Goal: Task Accomplishment & Management: Manage account settings

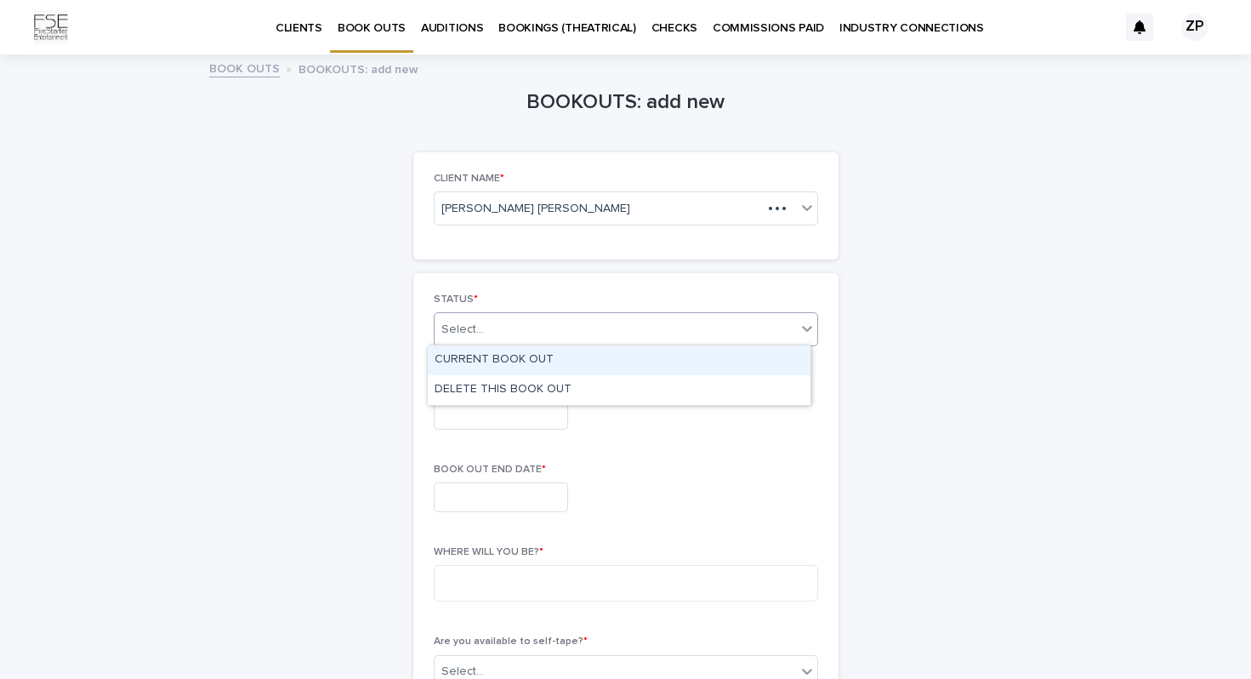
click at [543, 356] on div "CURRENT BOOK OUT" at bounding box center [619, 360] width 383 height 30
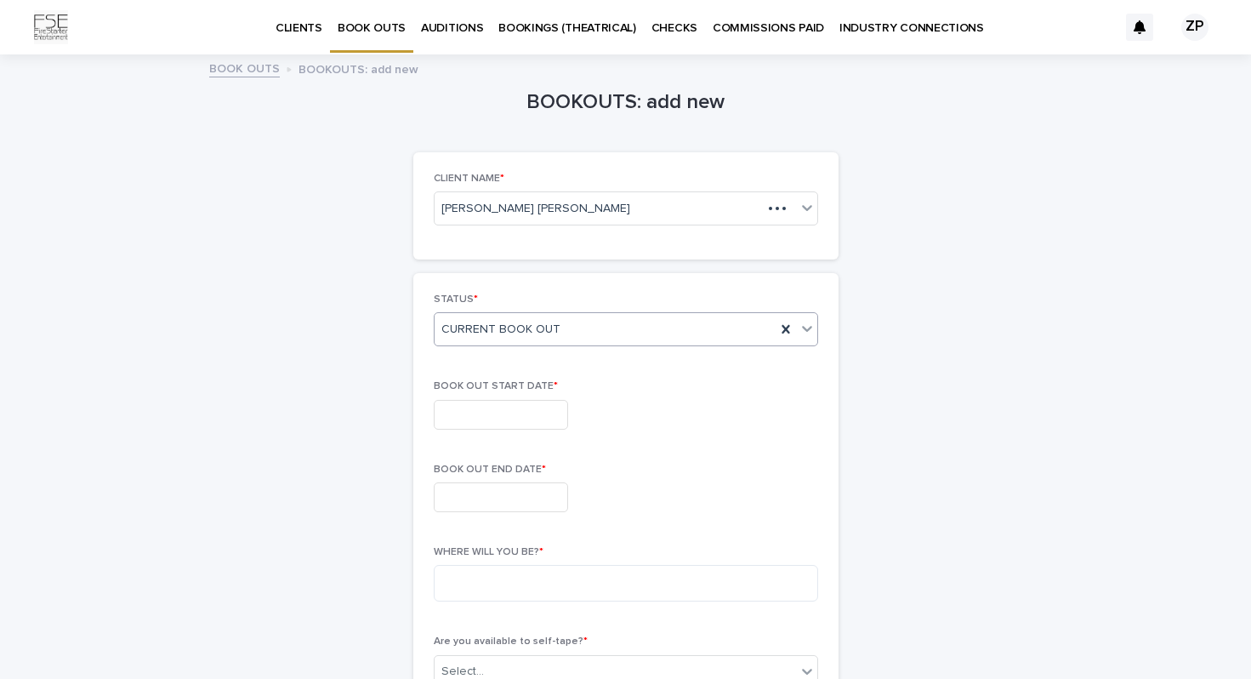
click at [492, 412] on input "text" at bounding box center [501, 415] width 134 height 30
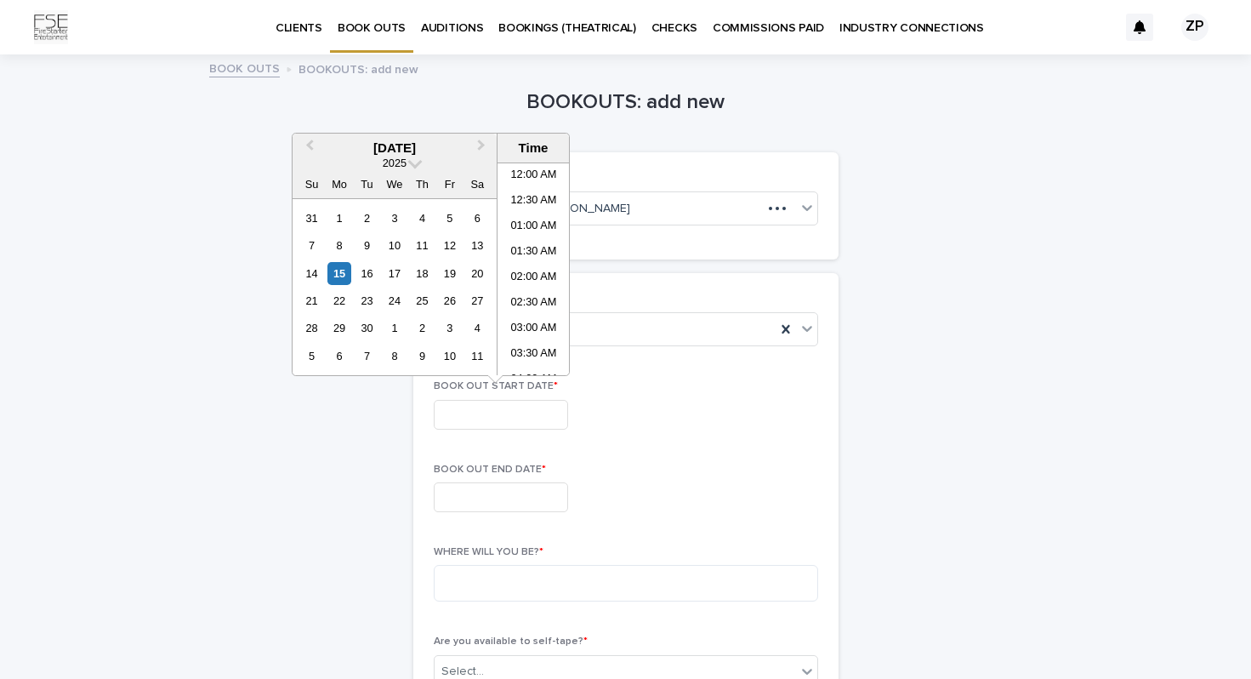
scroll to position [825, 0]
click at [481, 147] on span "Next Month" at bounding box center [481, 147] width 0 height 23
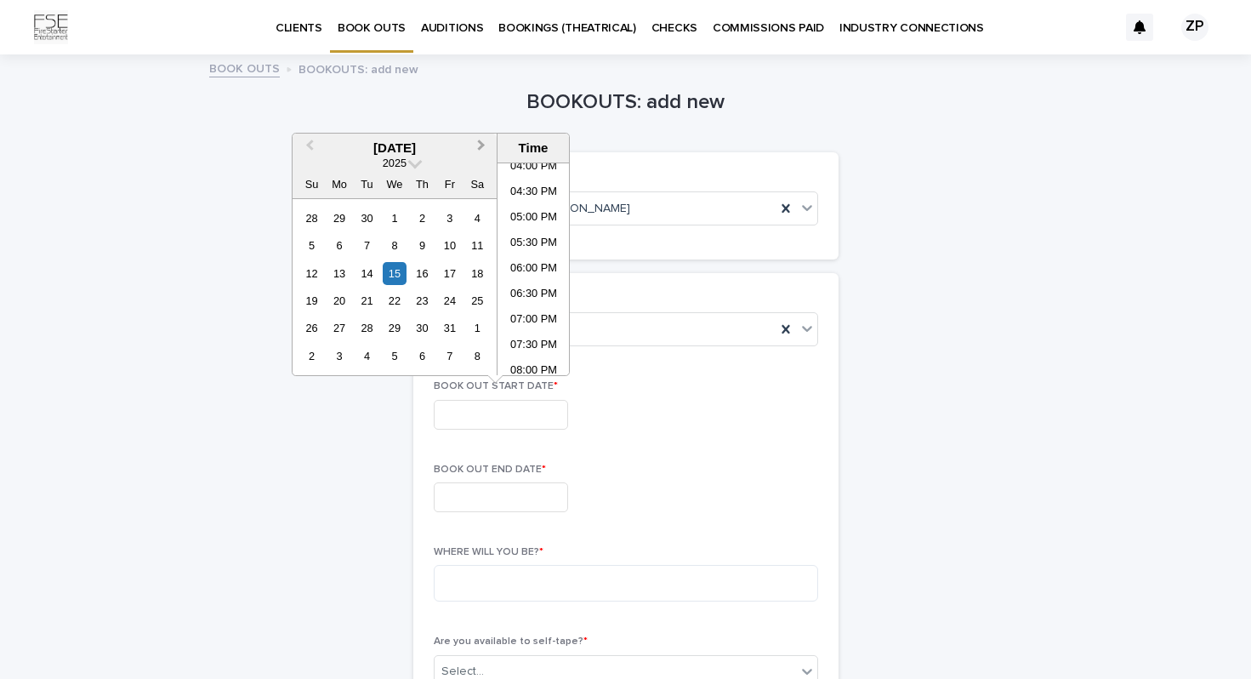
click at [481, 147] on span "Next Month" at bounding box center [481, 147] width 0 height 23
click at [420, 242] on div "11" at bounding box center [422, 245] width 23 height 23
type input "**********"
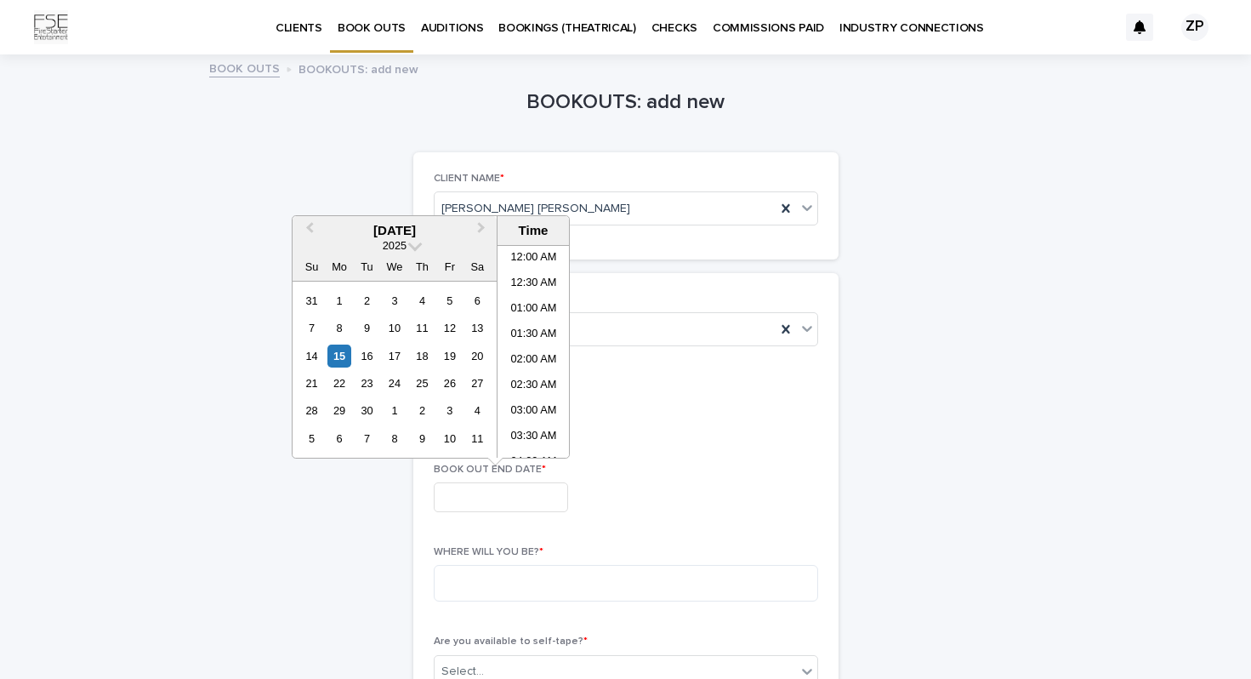
click at [486, 496] on input "text" at bounding box center [501, 497] width 134 height 30
click at [481, 229] on span "Next Month" at bounding box center [481, 230] width 0 height 23
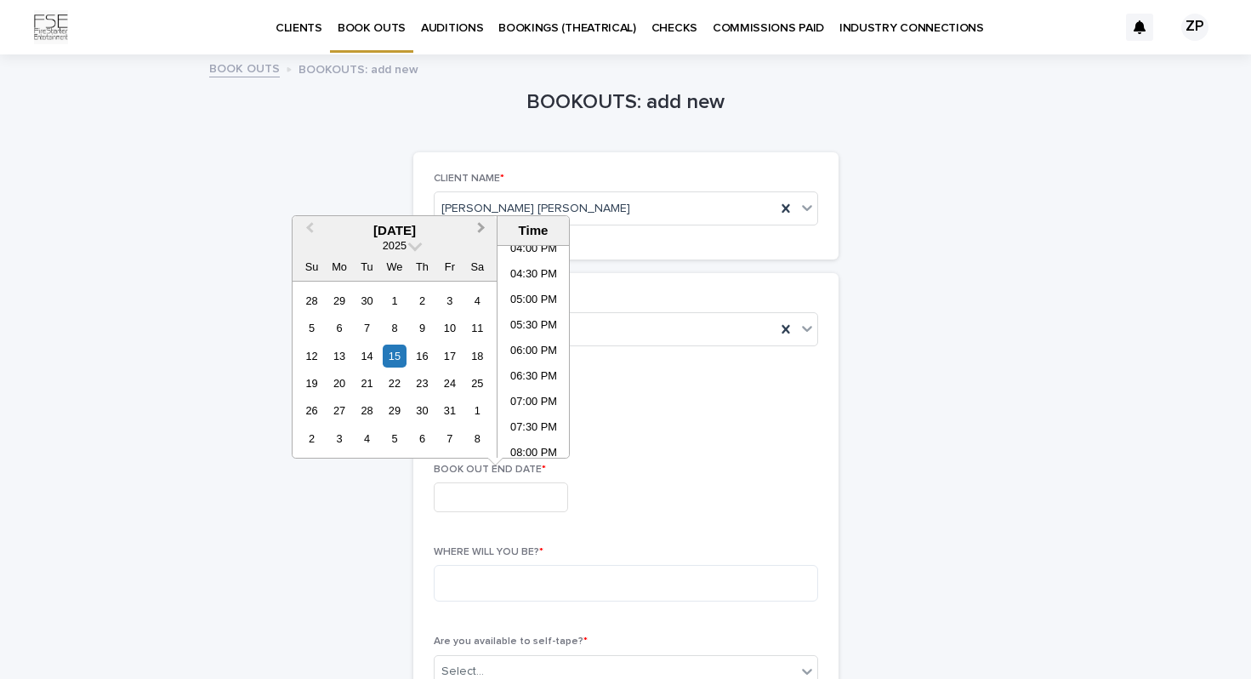
click at [481, 229] on span "Next Month" at bounding box center [481, 230] width 0 height 23
click at [483, 230] on button "Next Month" at bounding box center [482, 231] width 27 height 27
click at [311, 350] on div "11" at bounding box center [311, 355] width 23 height 23
type input "**********"
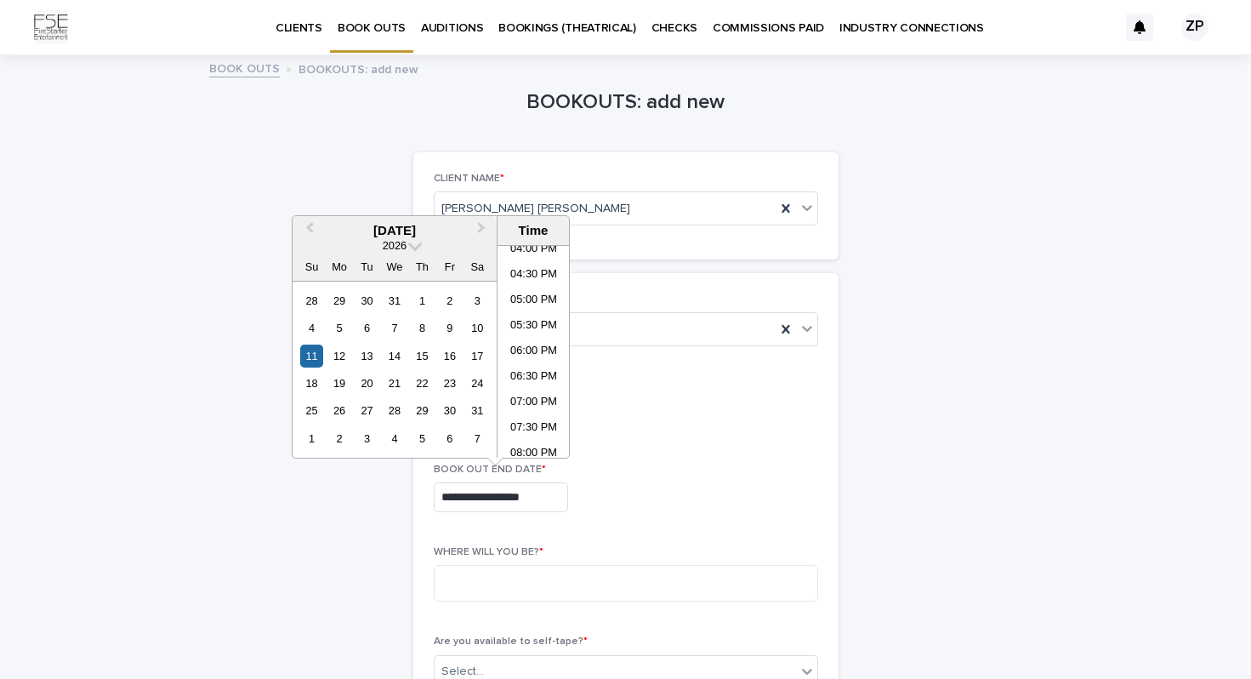
click at [1011, 431] on div "**********" at bounding box center [625, 666] width 833 height 1221
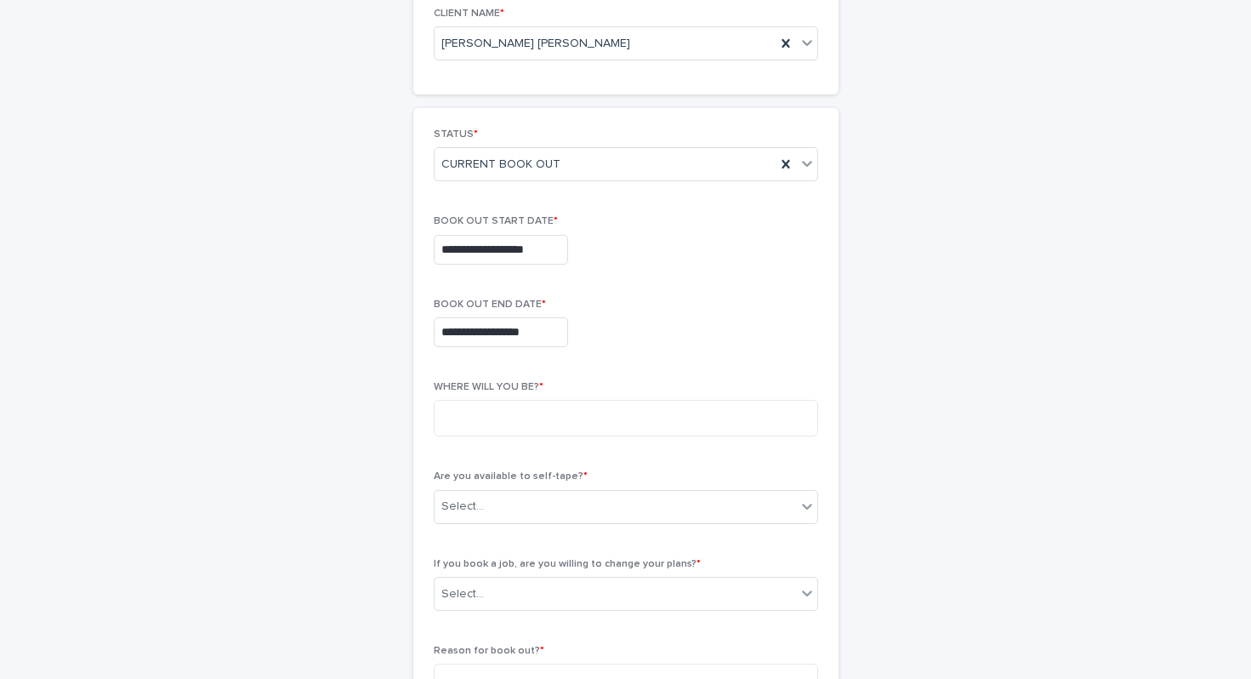
scroll to position [317, 0]
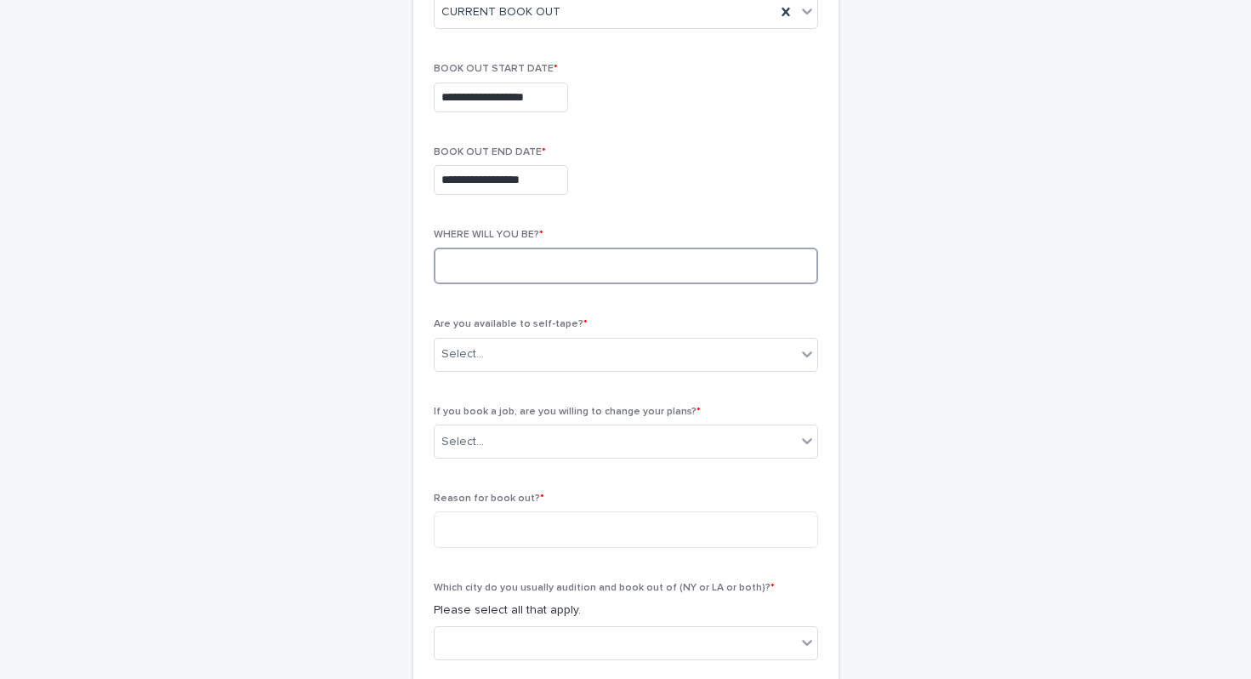
click at [620, 253] on textarea at bounding box center [626, 265] width 384 height 37
type textarea "**********"
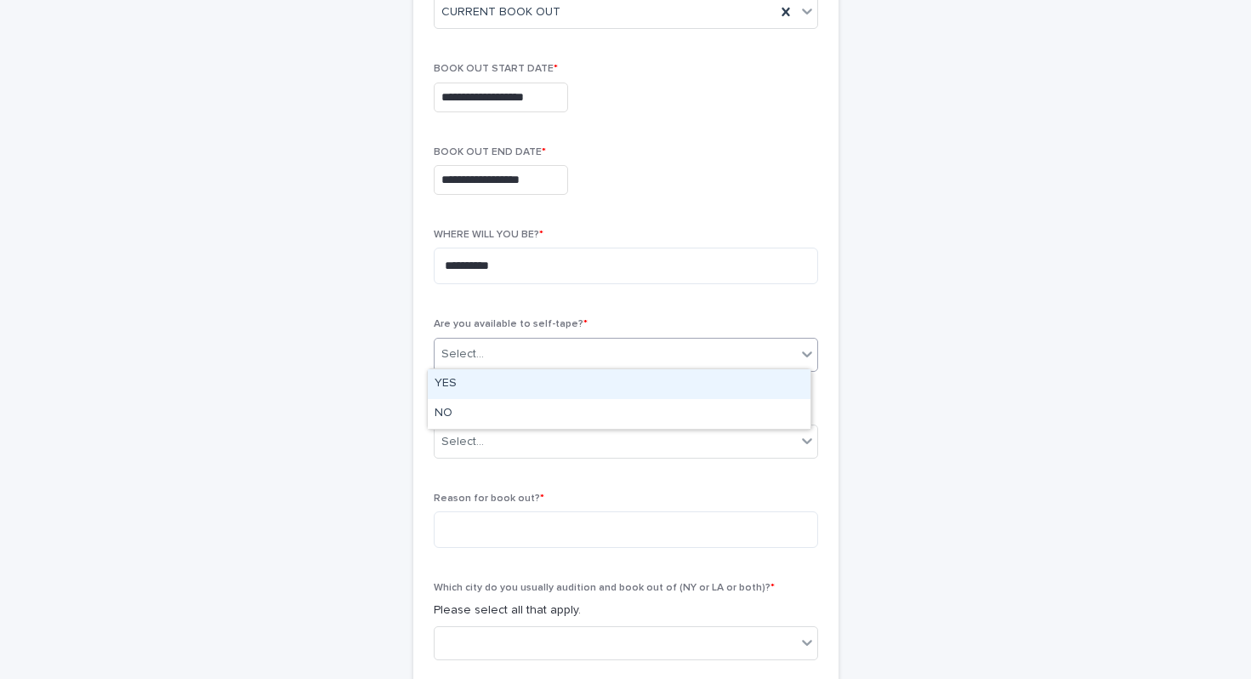
click at [627, 355] on div "Select..." at bounding box center [615, 354] width 361 height 28
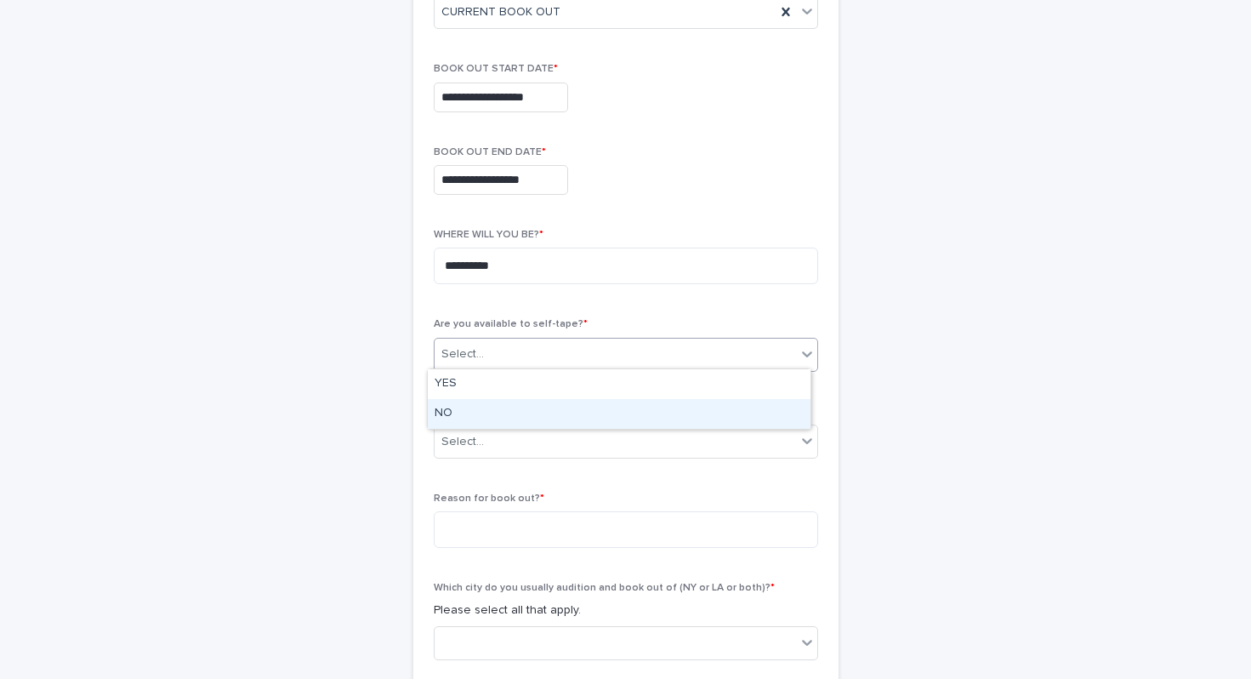
click at [433, 419] on div "NO" at bounding box center [619, 414] width 383 height 30
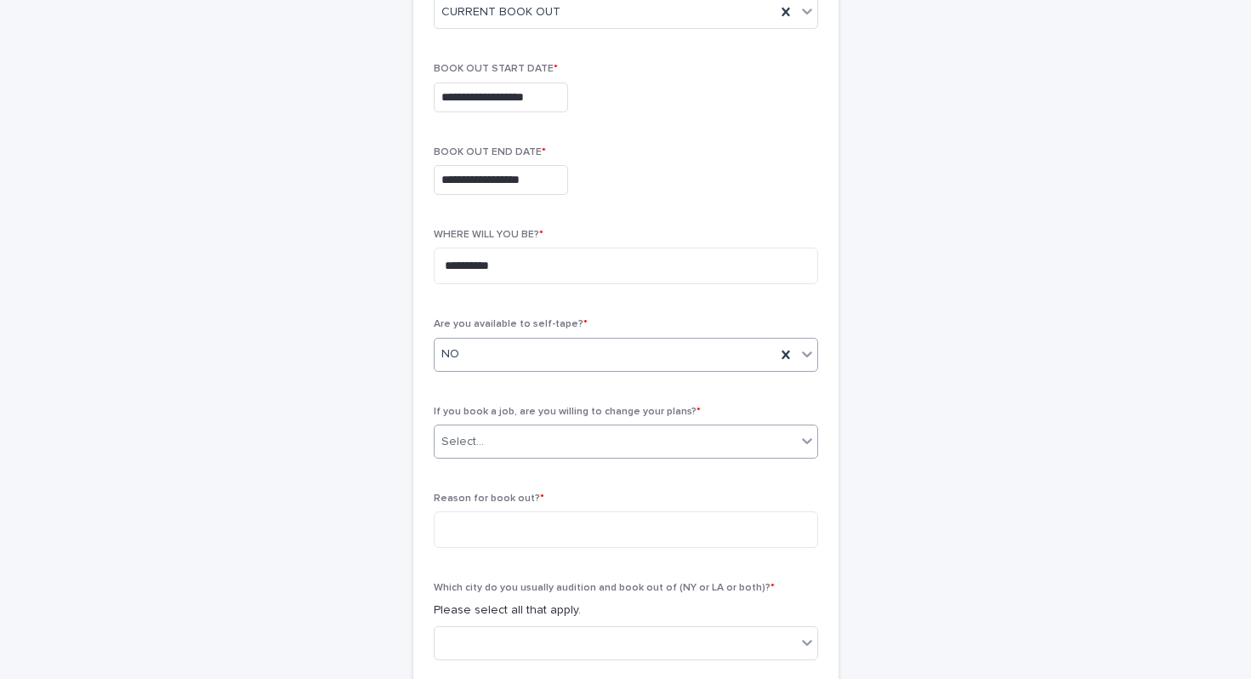
click at [465, 433] on div "Select..." at bounding box center [462, 442] width 43 height 18
click at [983, 431] on div "**********" at bounding box center [625, 349] width 833 height 1221
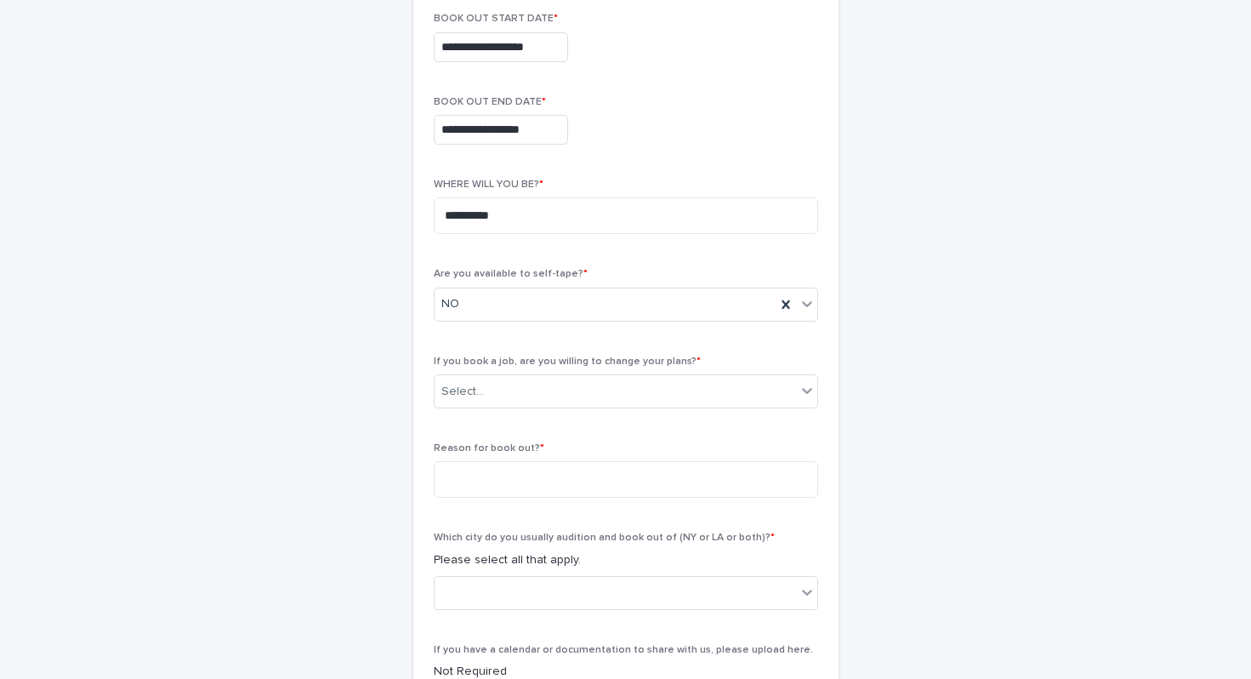
scroll to position [395, 0]
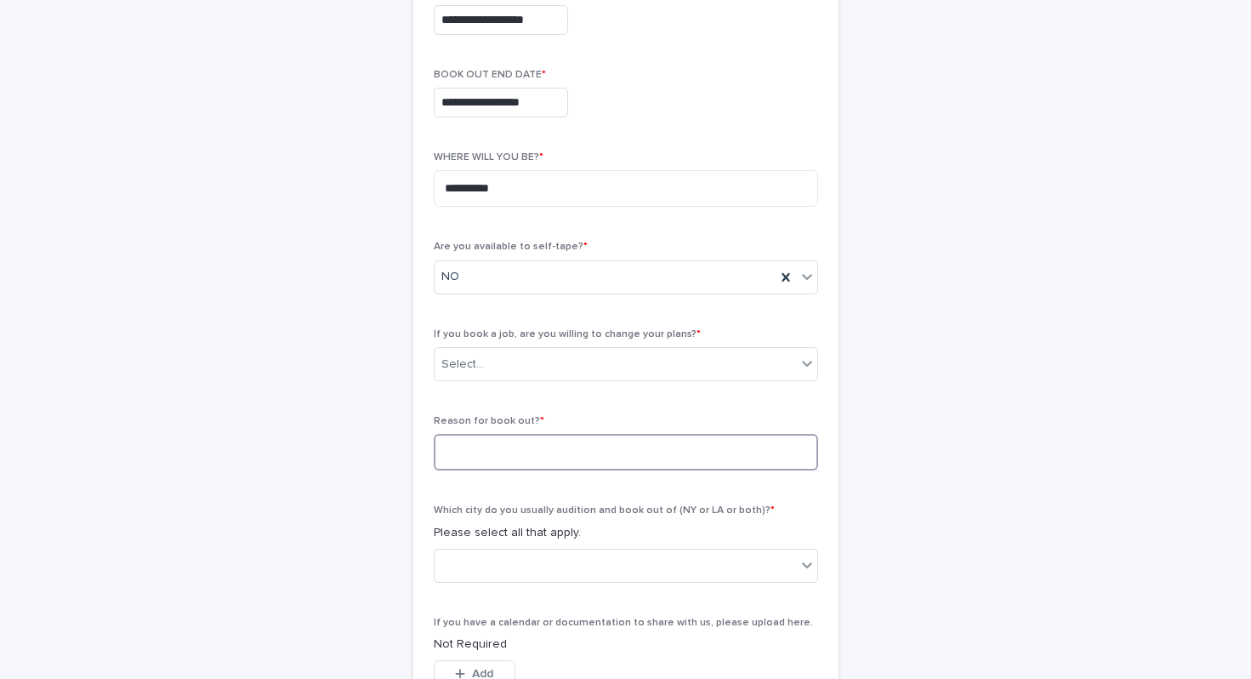
click at [606, 440] on textarea at bounding box center [626, 452] width 384 height 37
type textarea "*"
type textarea "**********"
click at [591, 357] on div "Select..." at bounding box center [615, 364] width 361 height 28
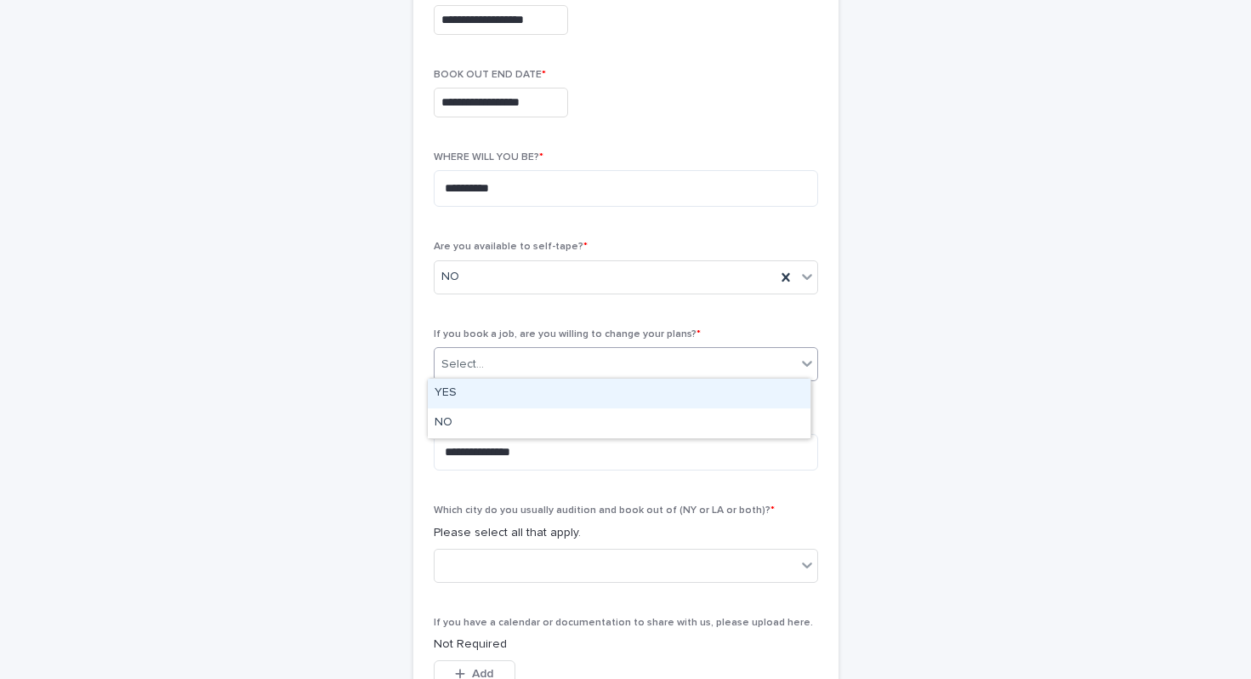
click at [526, 380] on div "YES" at bounding box center [619, 393] width 383 height 30
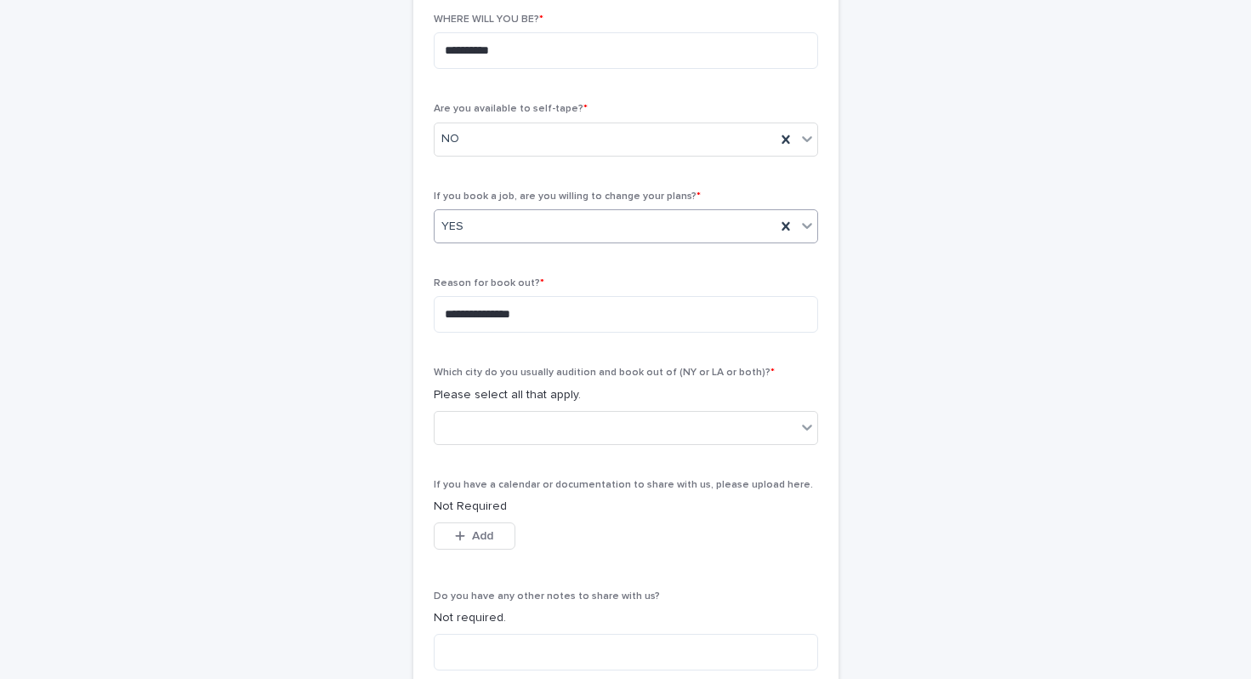
scroll to position [565, 0]
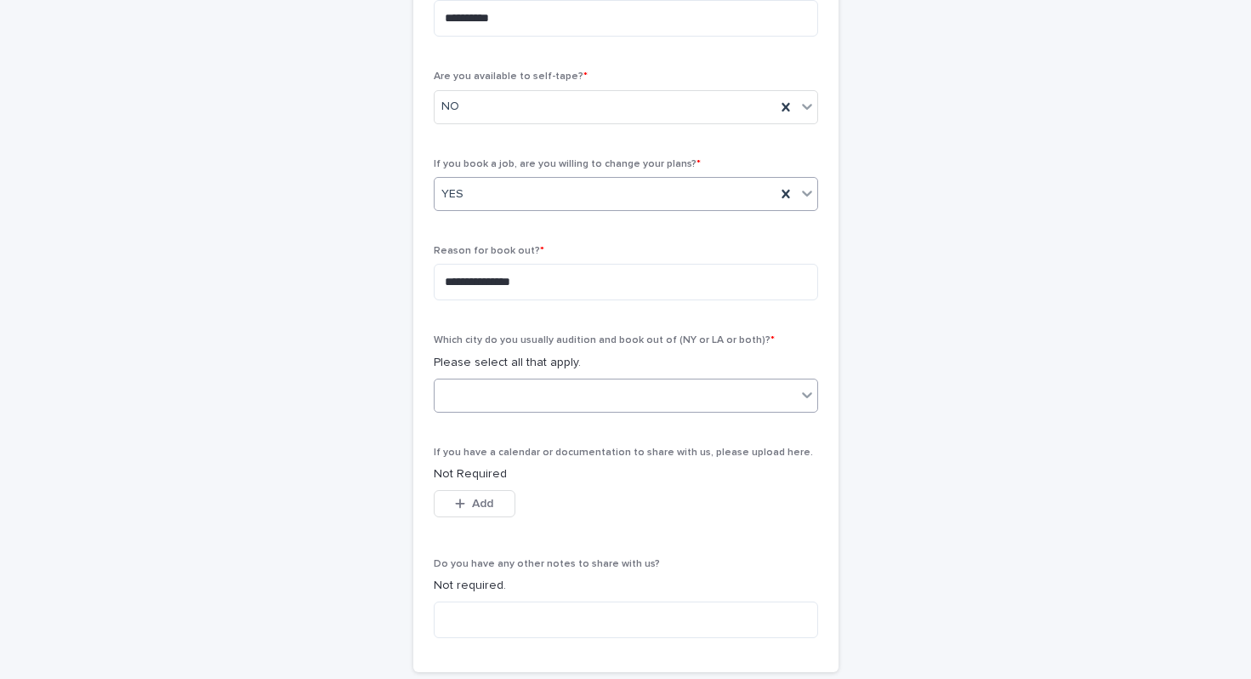
click at [599, 385] on div at bounding box center [615, 395] width 361 height 28
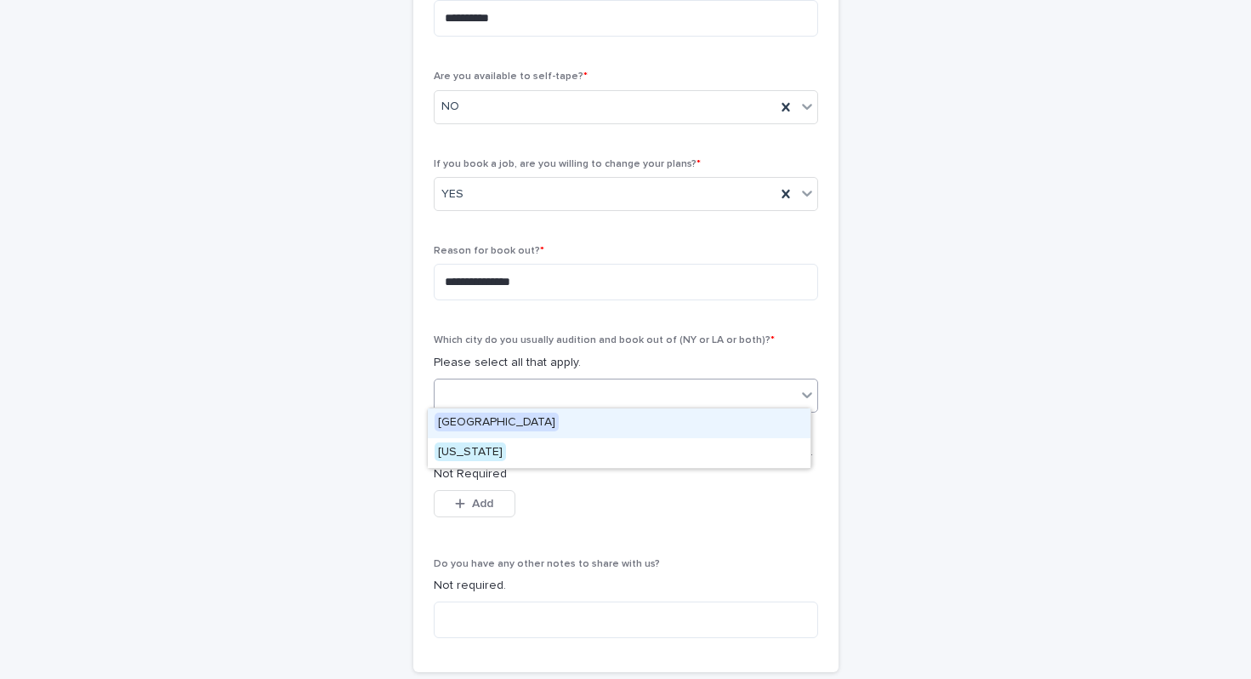
click at [469, 418] on span "[GEOGRAPHIC_DATA]" at bounding box center [497, 421] width 124 height 19
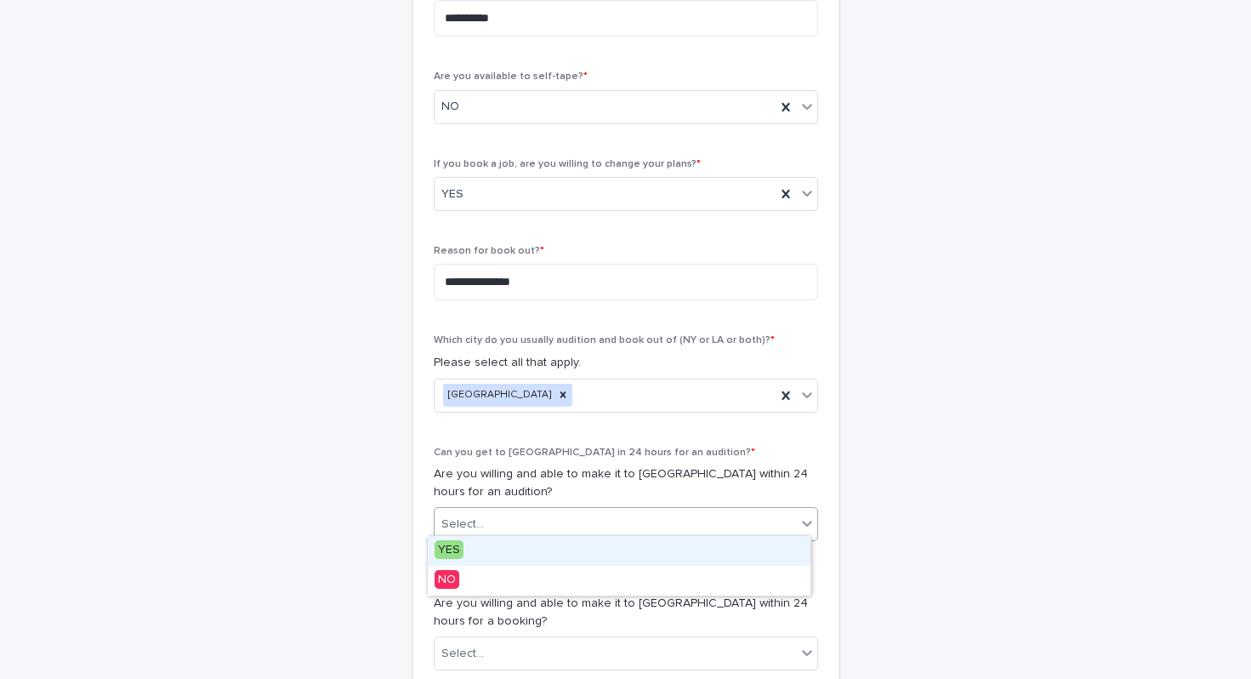
click at [740, 513] on div "Select..." at bounding box center [615, 524] width 361 height 28
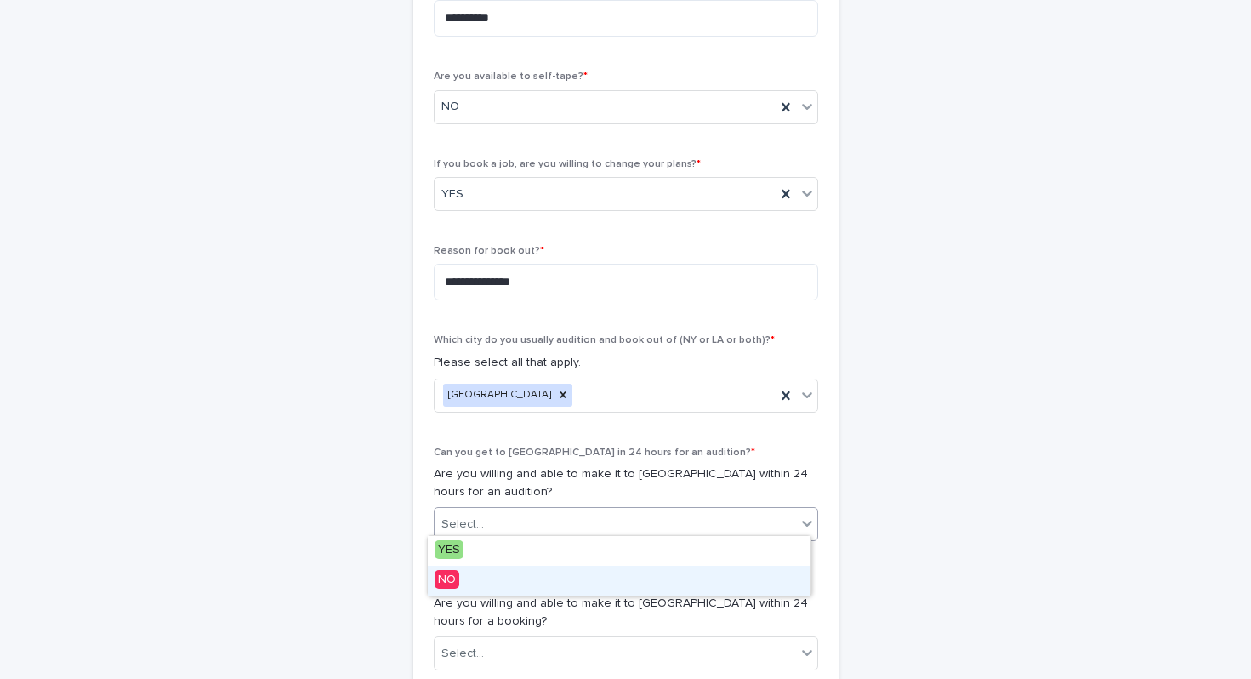
click at [446, 574] on span "NO" at bounding box center [447, 579] width 25 height 19
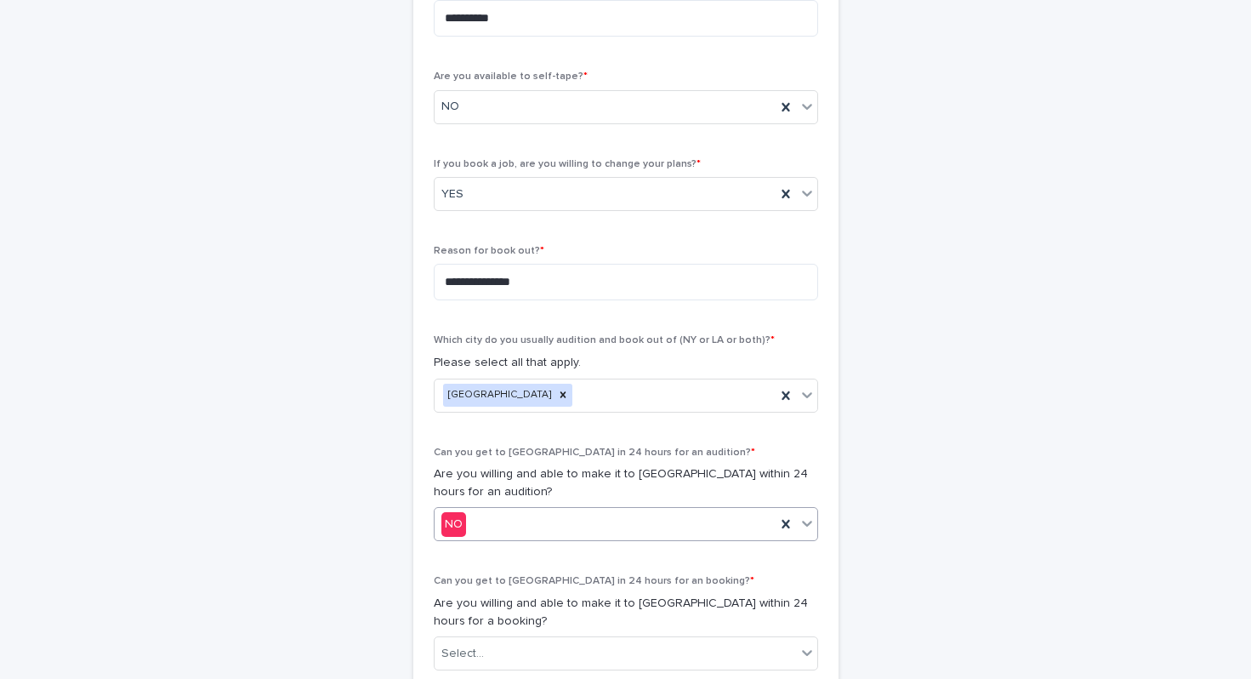
scroll to position [681, 0]
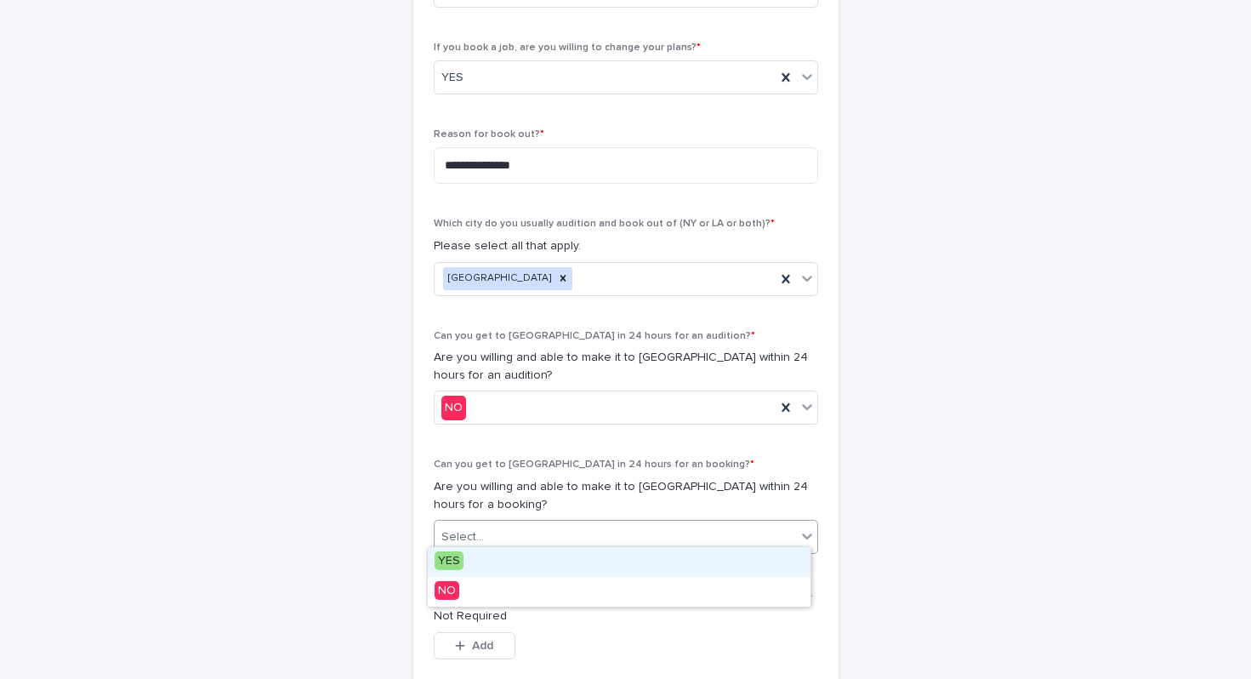
click at [773, 530] on div "Select..." at bounding box center [615, 537] width 361 height 28
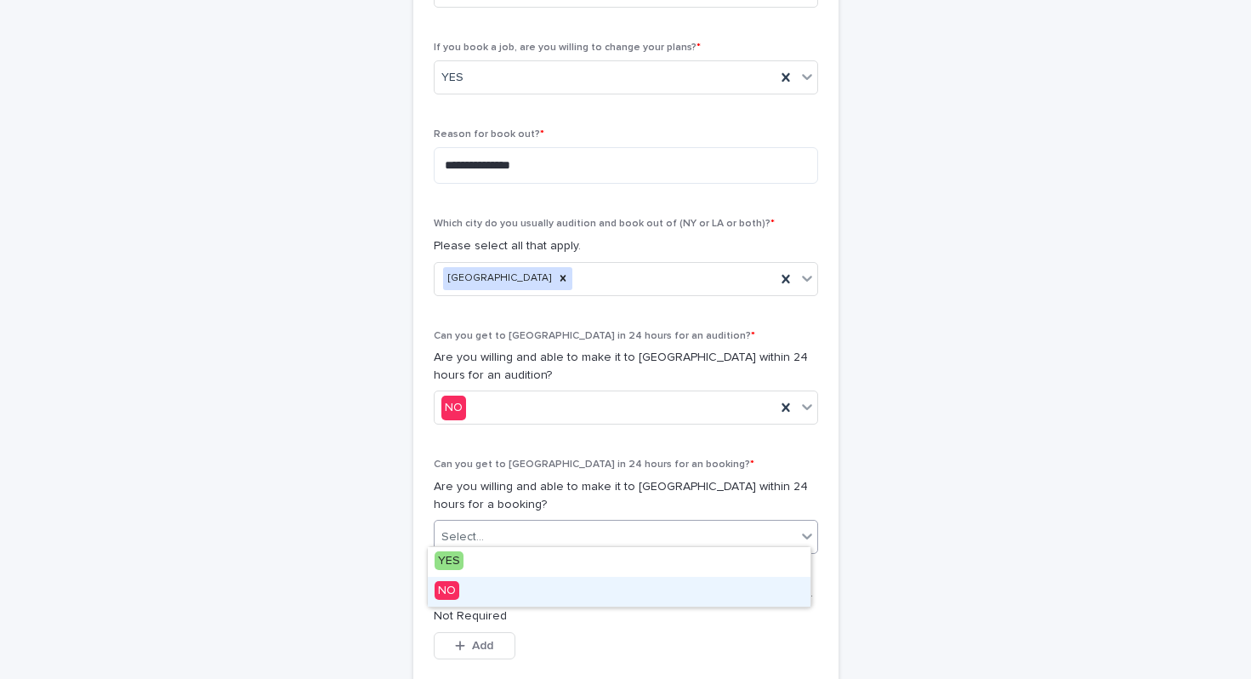
click at [448, 590] on span "NO" at bounding box center [447, 590] width 25 height 19
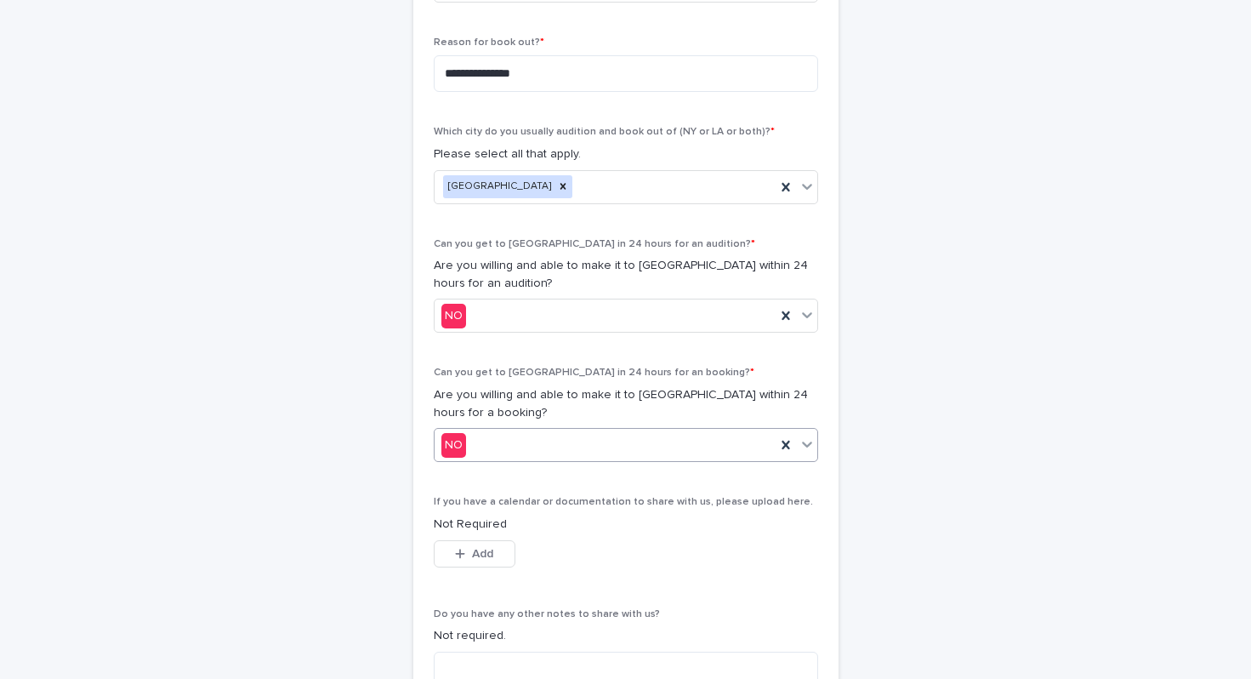
scroll to position [980, 0]
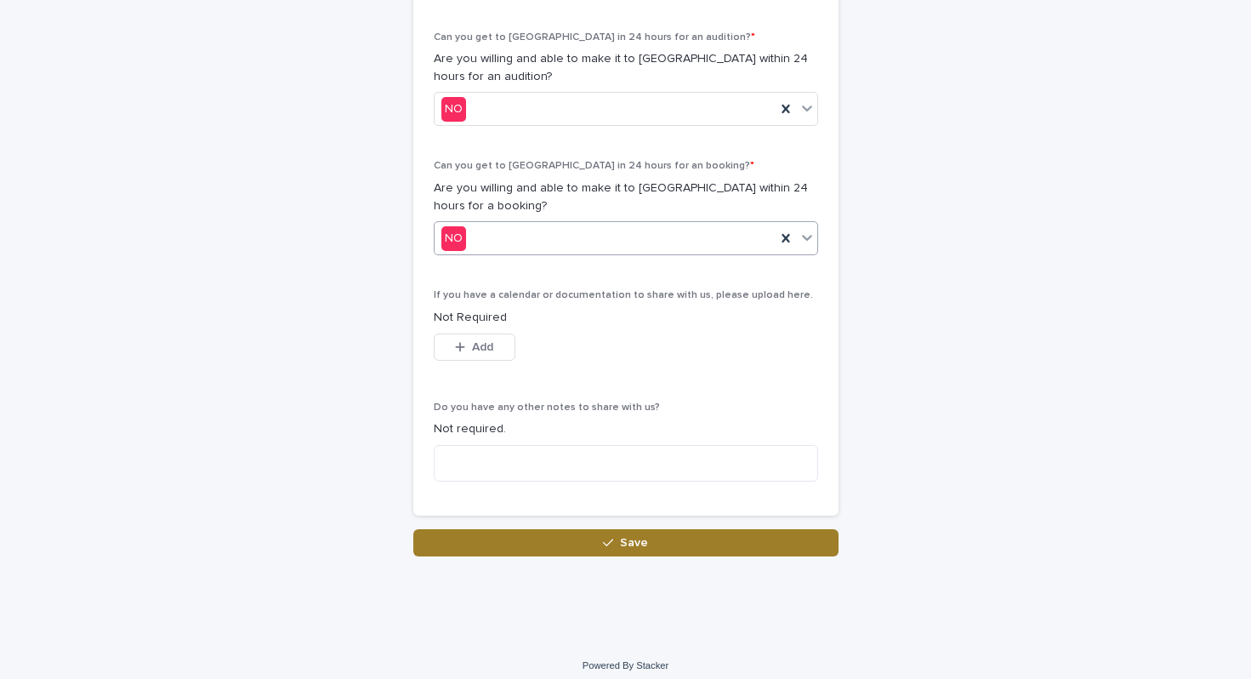
click at [740, 537] on button "Save" at bounding box center [625, 542] width 425 height 27
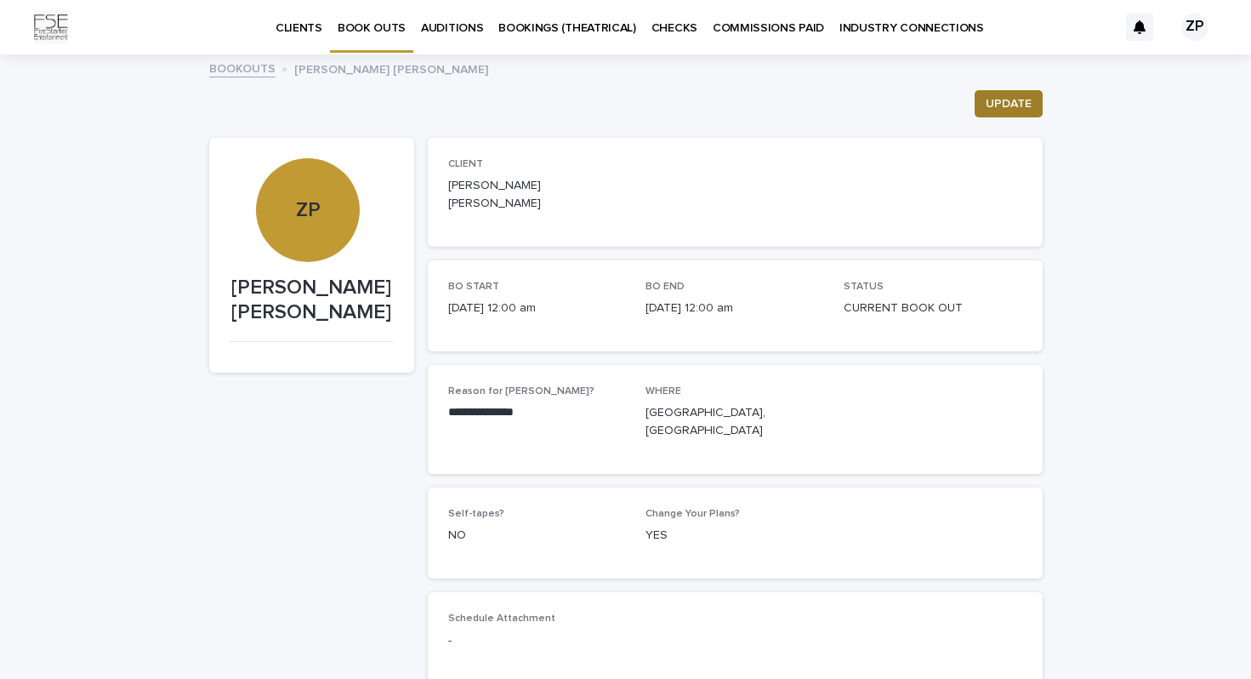
click at [994, 100] on span "UPDATE" at bounding box center [1009, 103] width 46 height 17
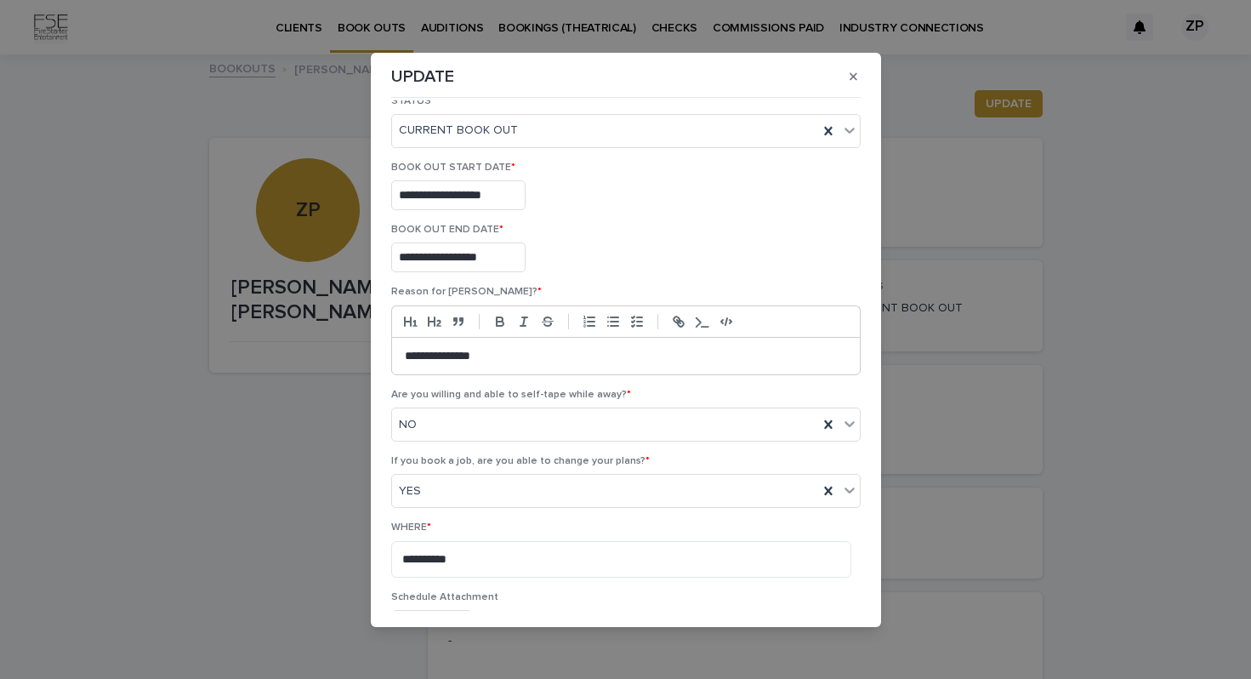
scroll to position [192, 0]
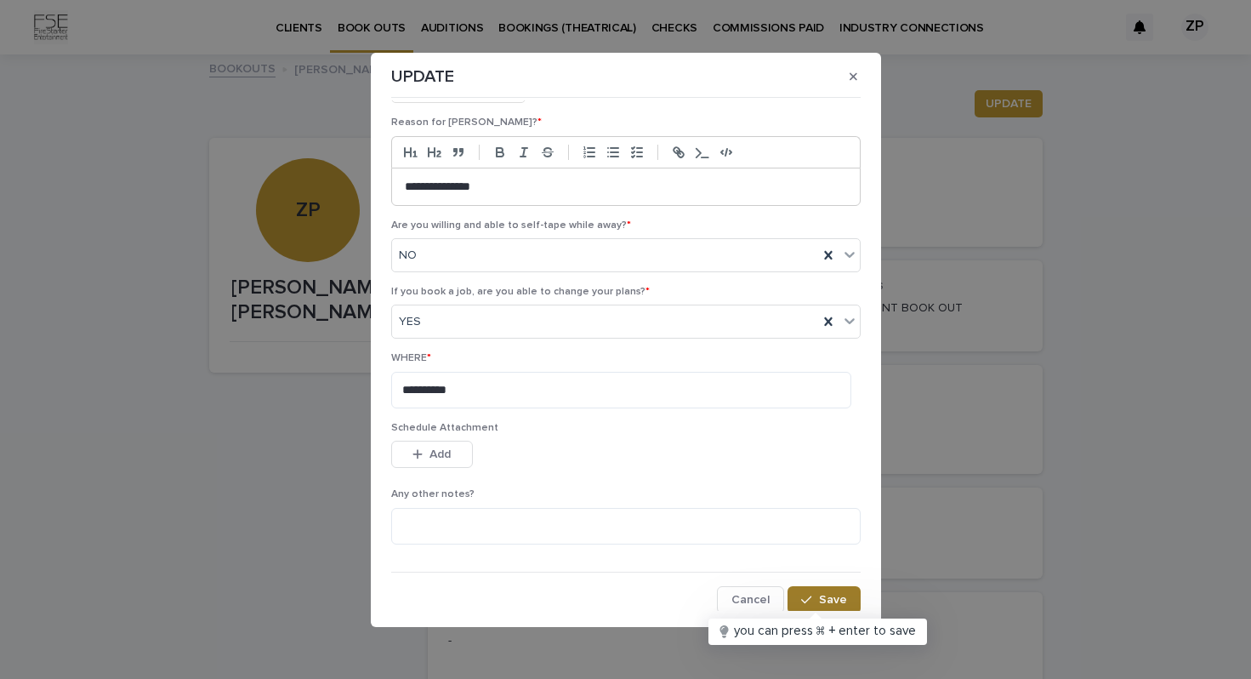
click at [829, 597] on span "Save" at bounding box center [833, 600] width 28 height 12
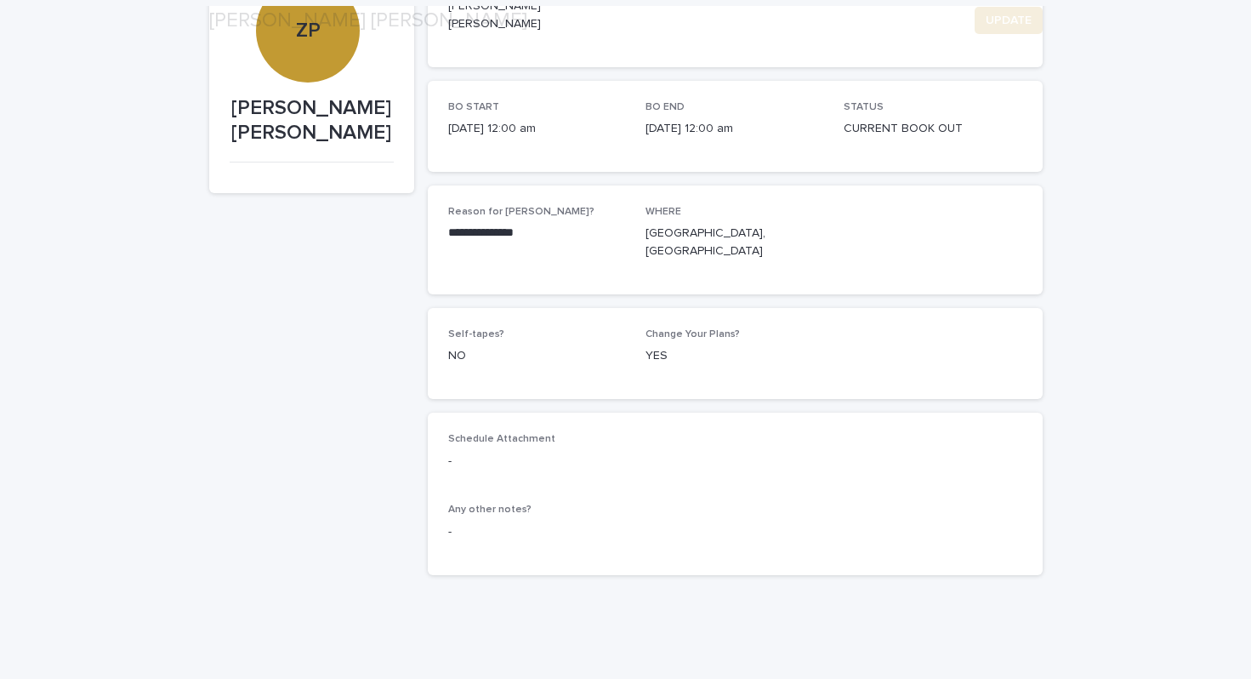
scroll to position [0, 0]
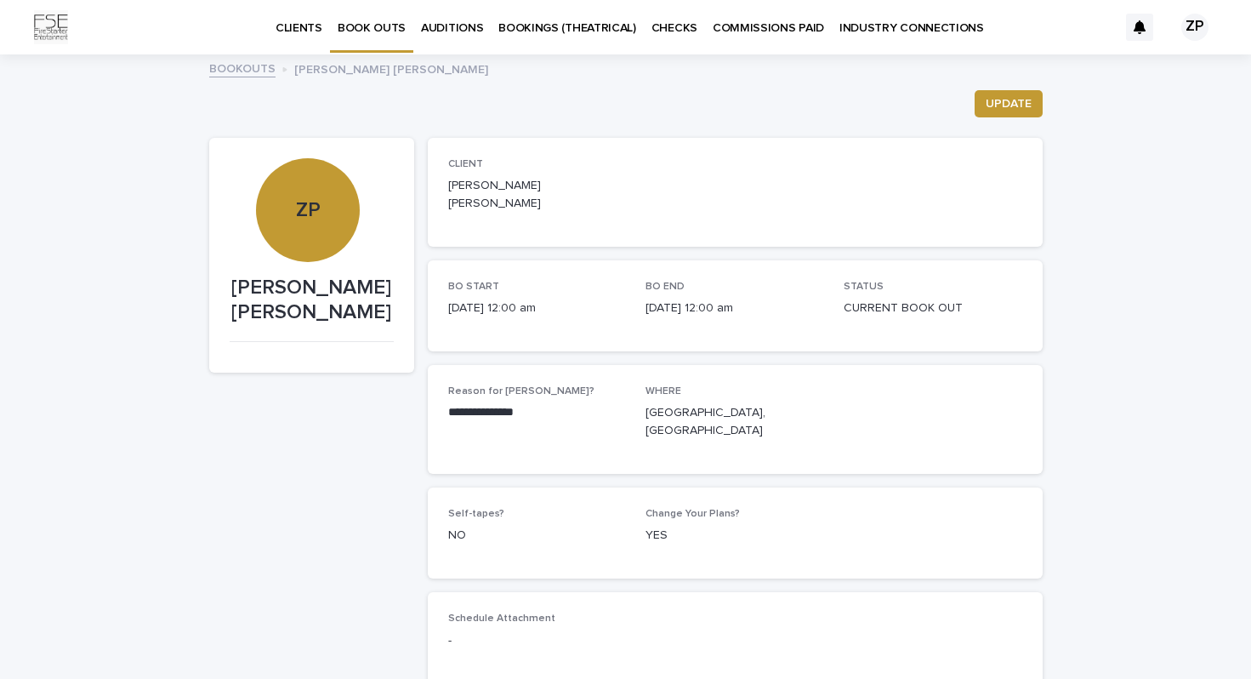
click at [309, 32] on p "CLIENTS" at bounding box center [299, 18] width 47 height 36
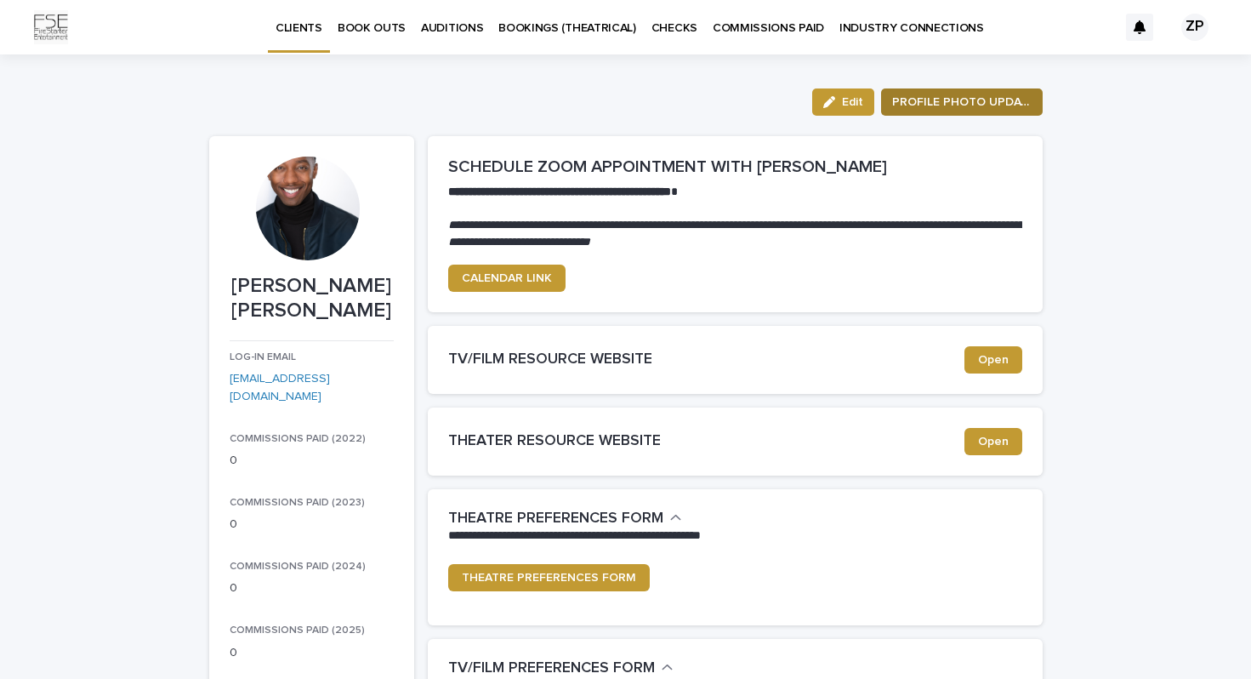
click at [942, 105] on span "PROFILE PHOTO UPDATE" at bounding box center [961, 102] width 139 height 17
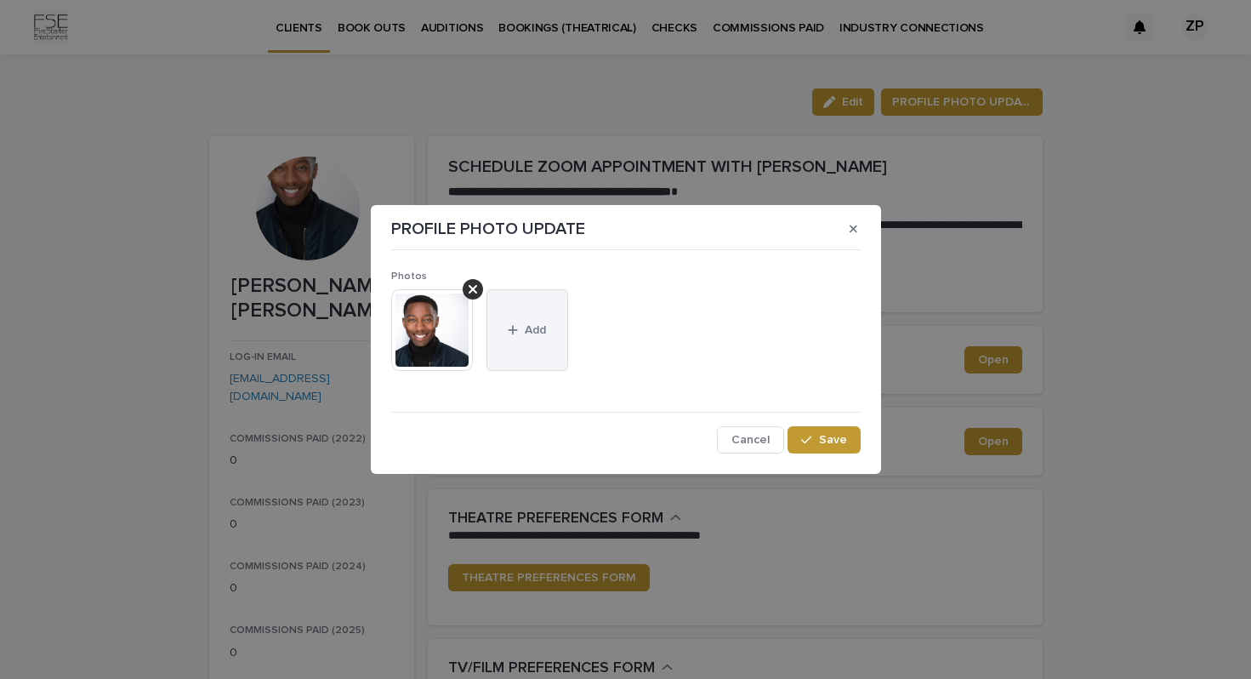
click at [526, 318] on button "Add" at bounding box center [527, 330] width 82 height 82
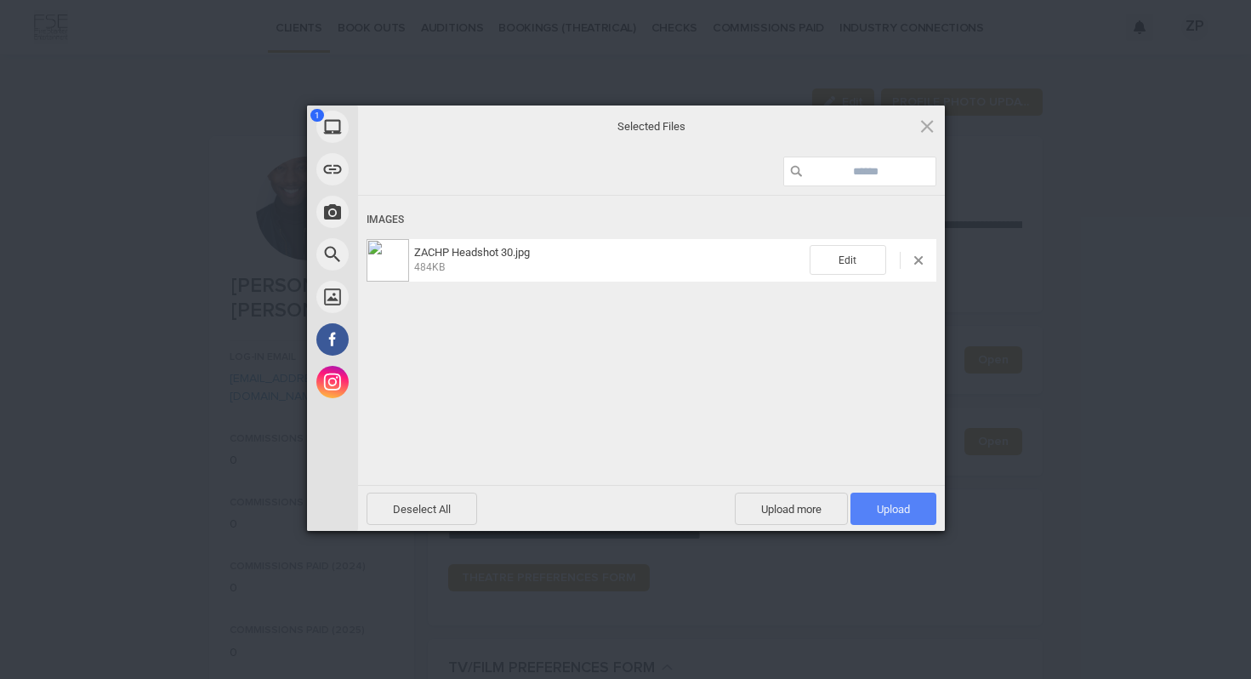
click at [893, 510] on span "Upload 1" at bounding box center [893, 509] width 33 height 13
click at [892, 510] on span "Upload 1" at bounding box center [893, 509] width 33 height 13
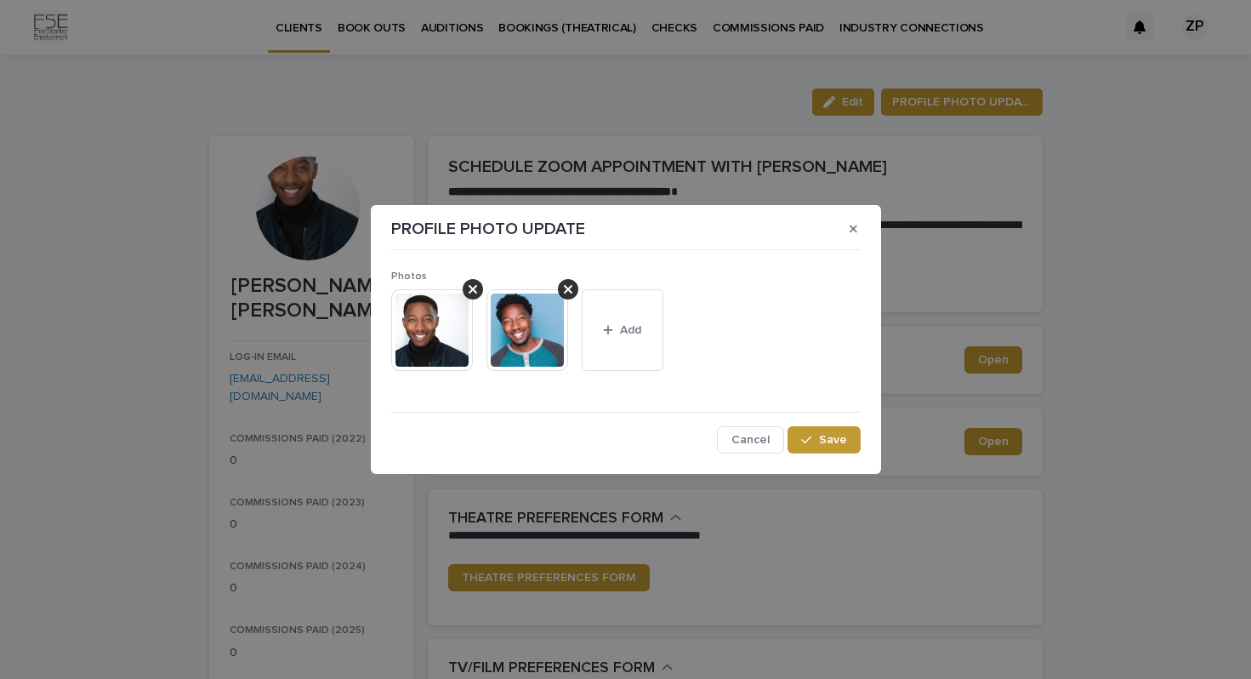
click at [835, 425] on div "Photos This file cannot be opened Download File Add Cancel Save" at bounding box center [625, 355] width 469 height 196
click at [837, 432] on button "Save" at bounding box center [824, 439] width 72 height 27
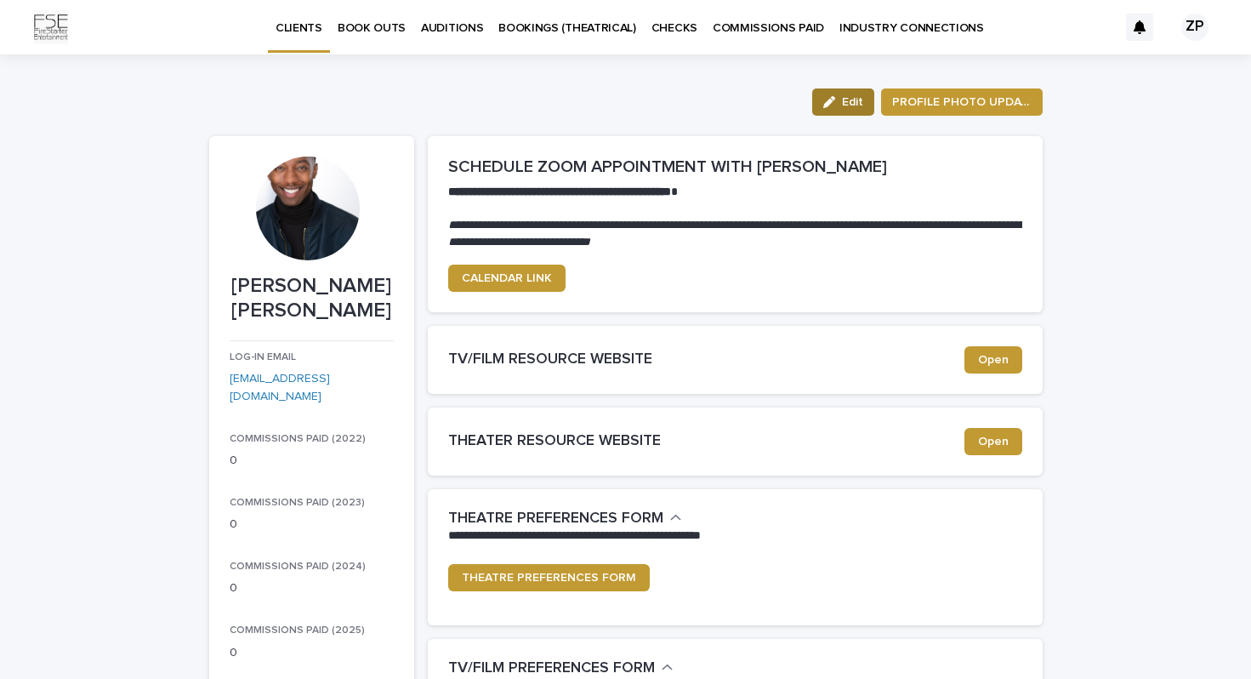
click at [844, 99] on span "Edit" at bounding box center [852, 102] width 21 height 12
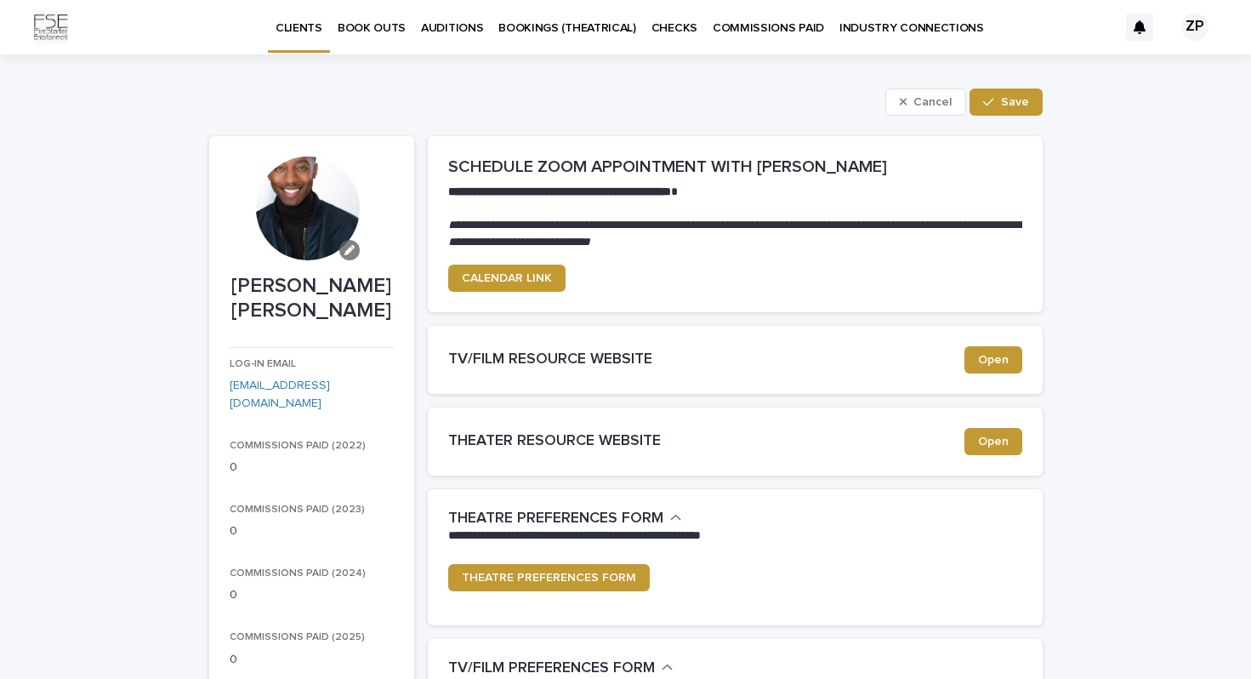
click at [348, 248] on icon "button" at bounding box center [349, 250] width 10 height 10
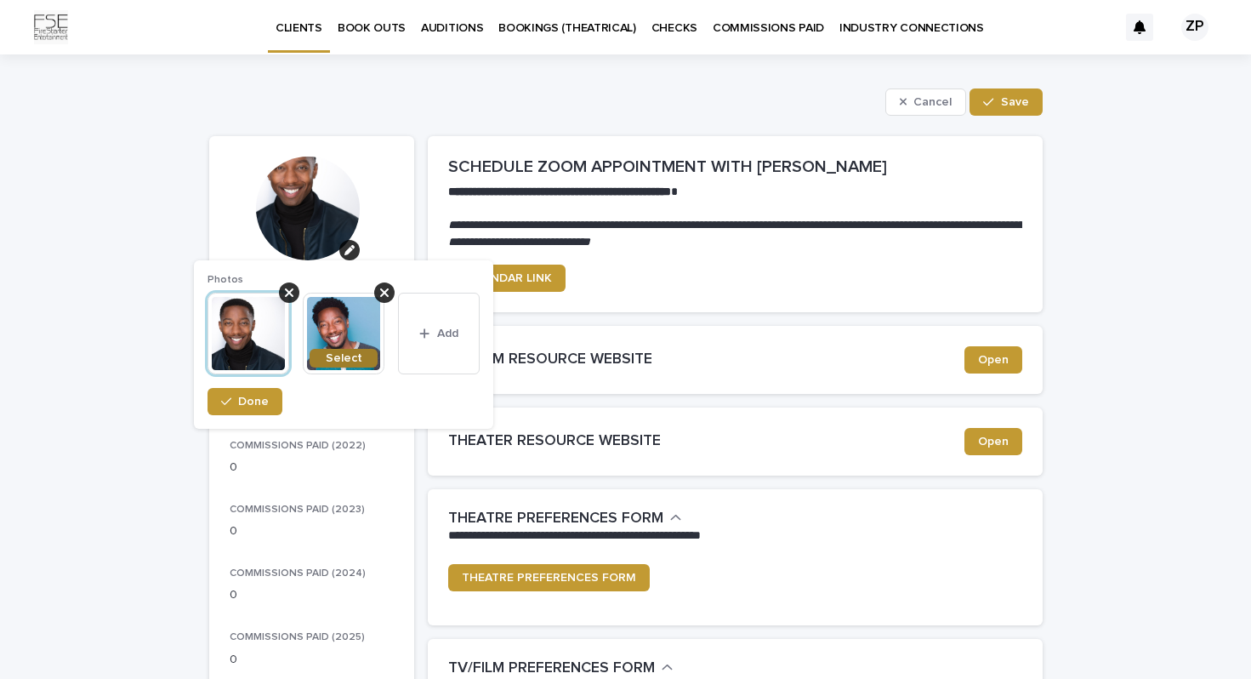
click at [343, 355] on span "Select" at bounding box center [344, 358] width 37 height 12
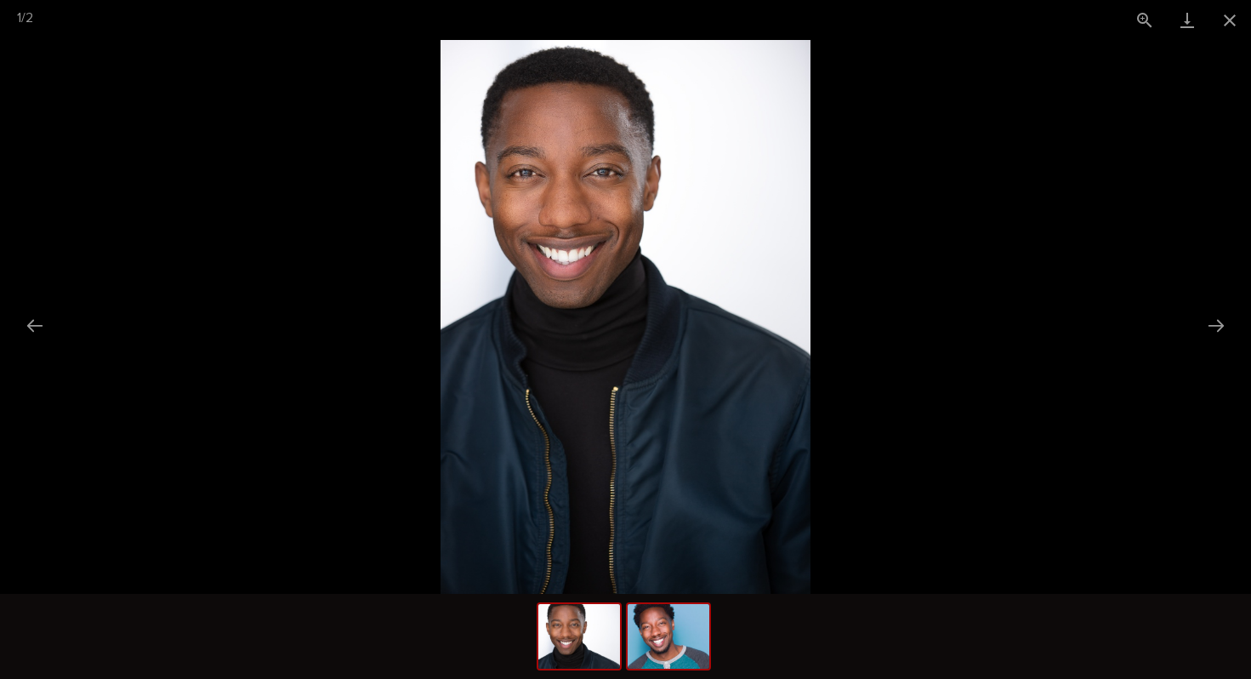
click at [673, 641] on img at bounding box center [669, 636] width 82 height 65
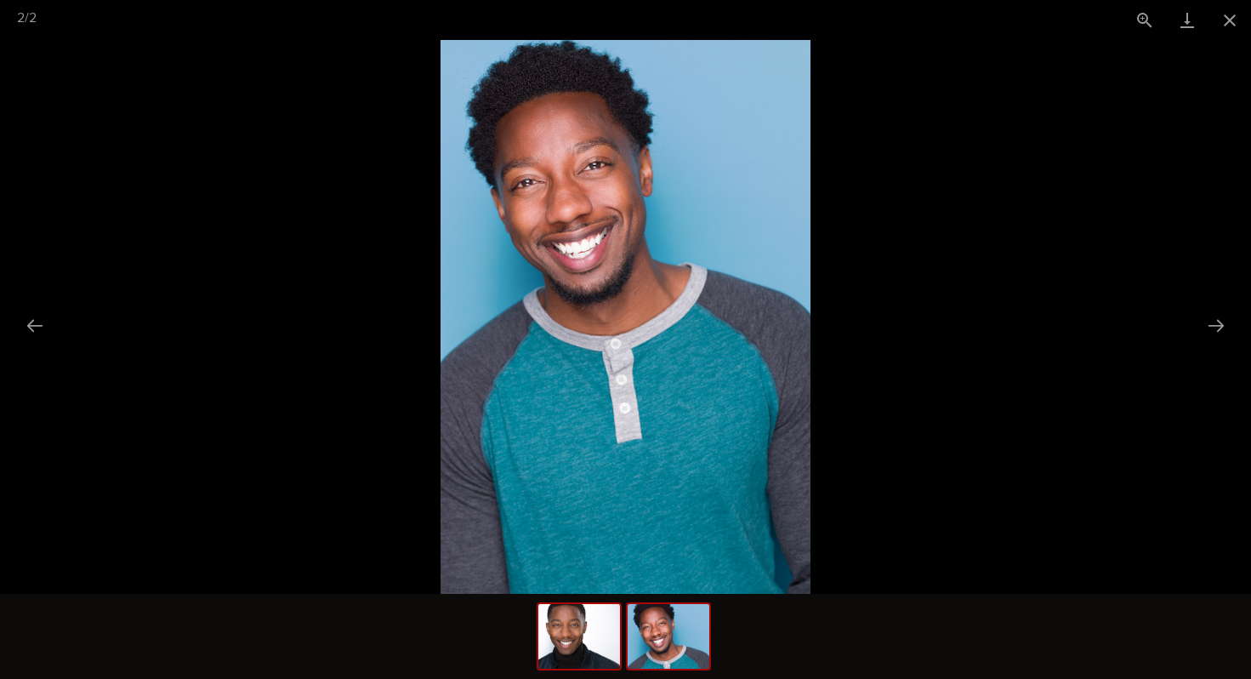
click at [581, 664] on img at bounding box center [579, 636] width 82 height 65
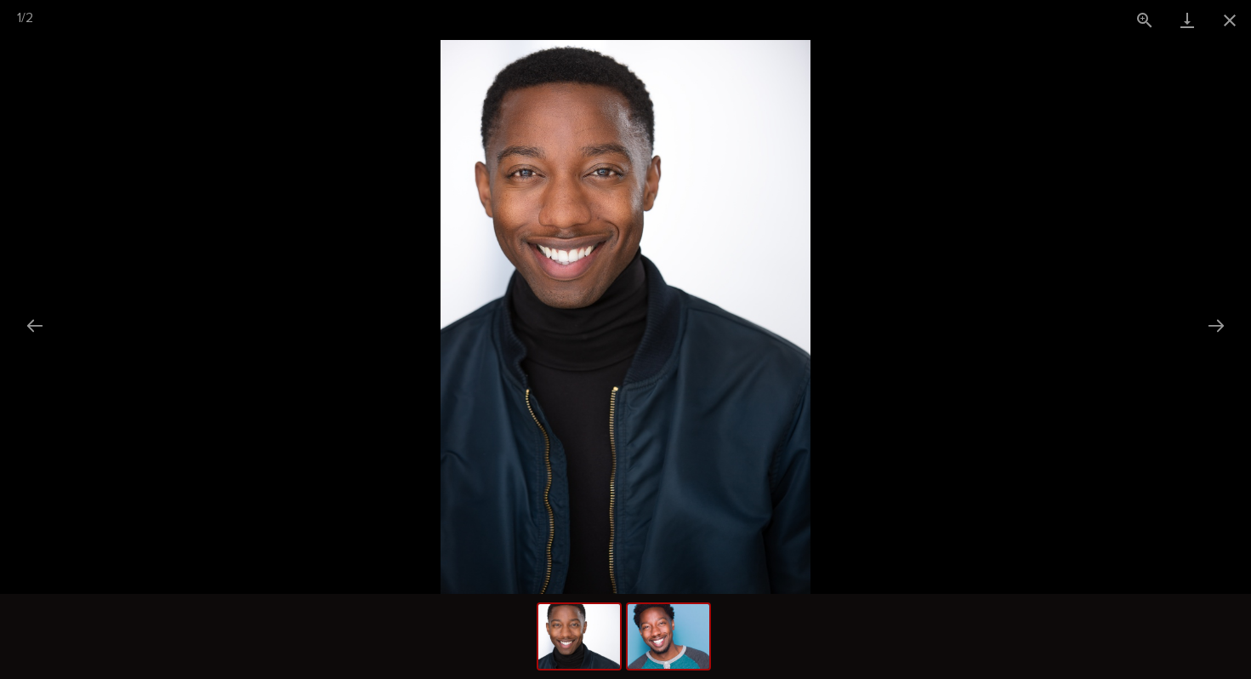
click at [674, 650] on img at bounding box center [669, 636] width 82 height 65
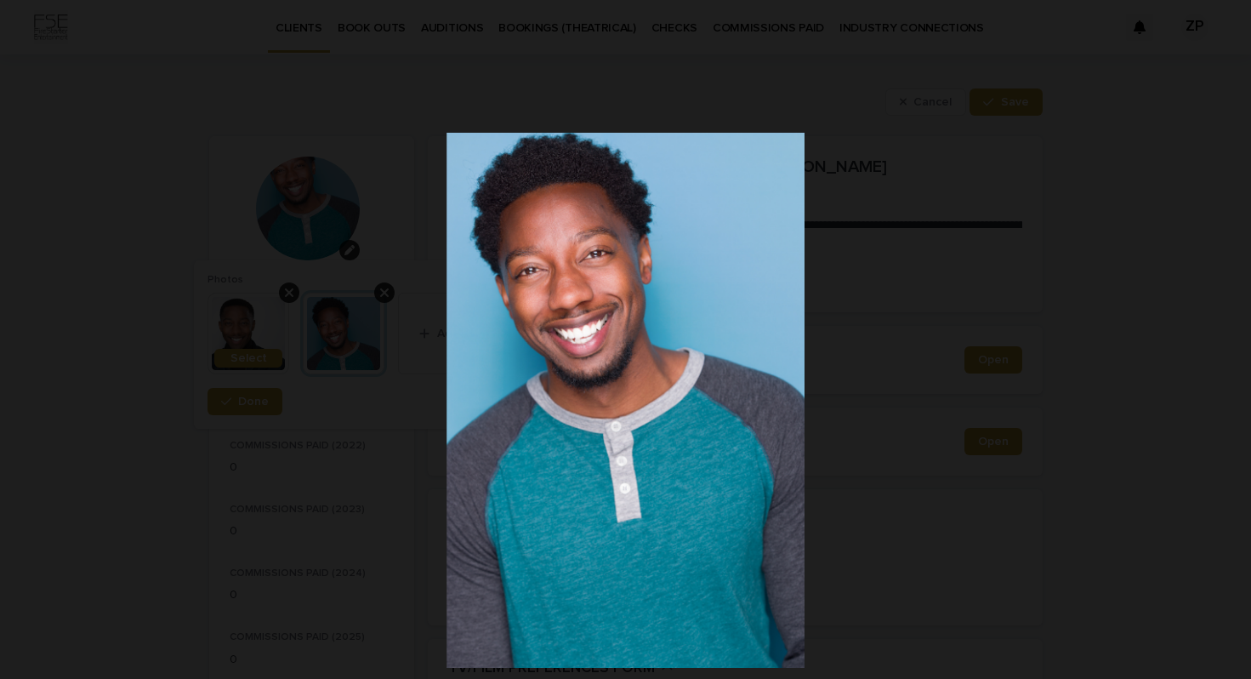
drag, startPoint x: 716, startPoint y: 351, endPoint x: 712, endPoint y: 484, distance: 132.7
click at [712, 484] on img at bounding box center [625, 400] width 357 height 535
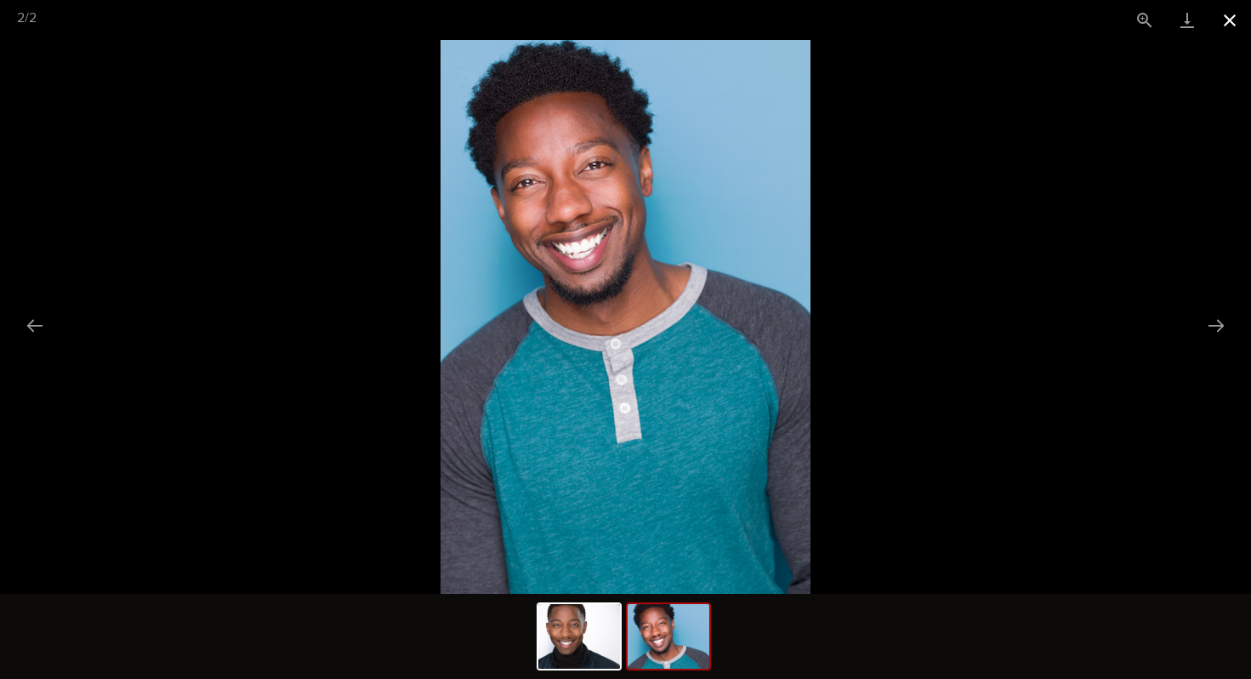
click at [1224, 15] on button "Close gallery" at bounding box center [1229, 20] width 43 height 40
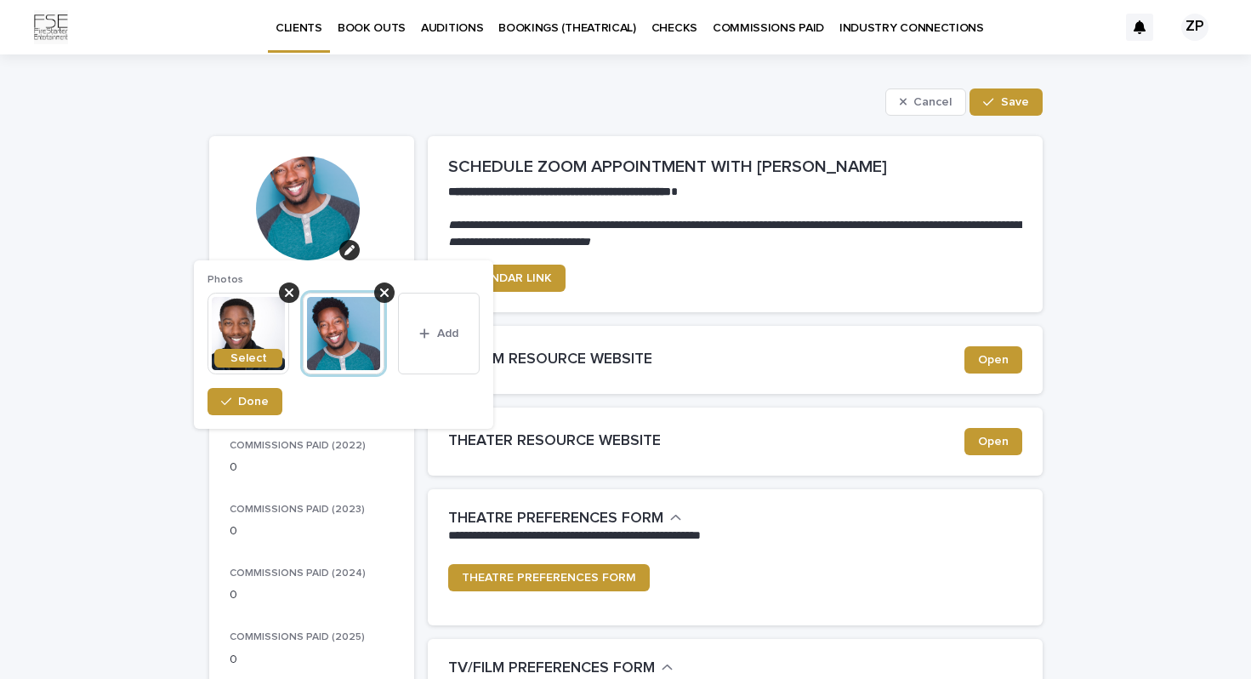
drag, startPoint x: 296, startPoint y: 196, endPoint x: 303, endPoint y: 210, distance: 15.2
click at [303, 210] on div at bounding box center [308, 208] width 104 height 104
click at [263, 361] on span "Select" at bounding box center [248, 358] width 37 height 12
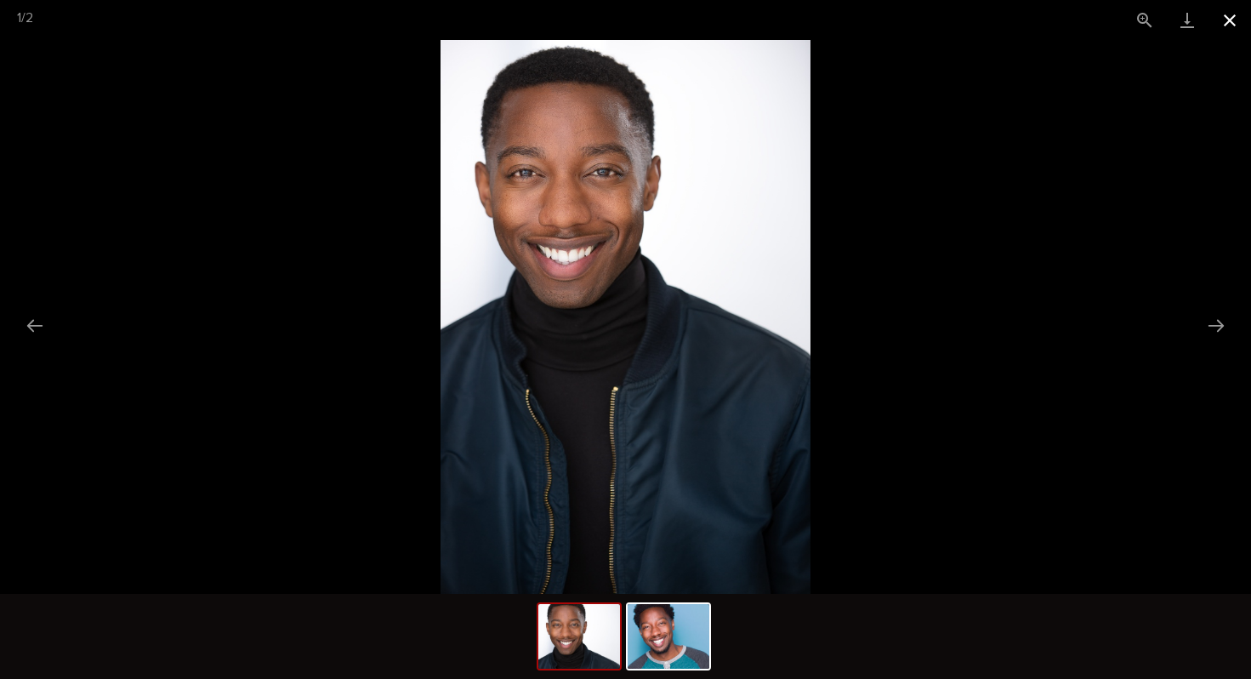
click at [1237, 18] on button "Close gallery" at bounding box center [1229, 20] width 43 height 40
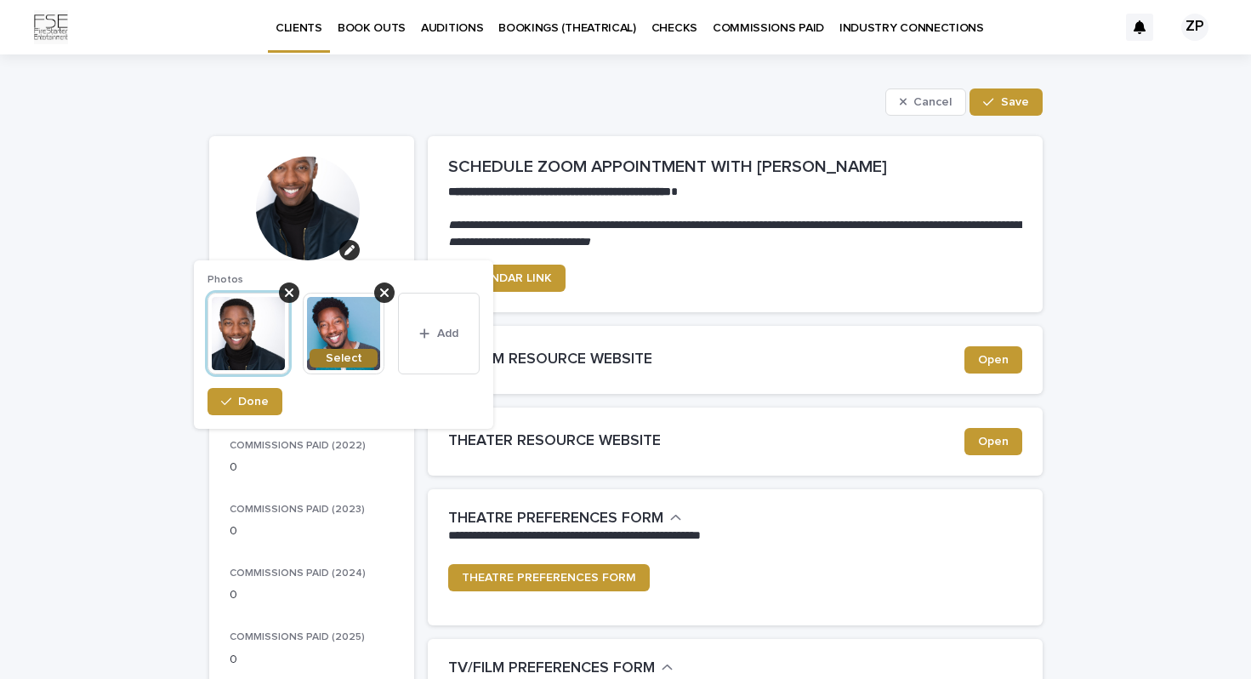
click at [354, 355] on span "Select" at bounding box center [344, 358] width 37 height 12
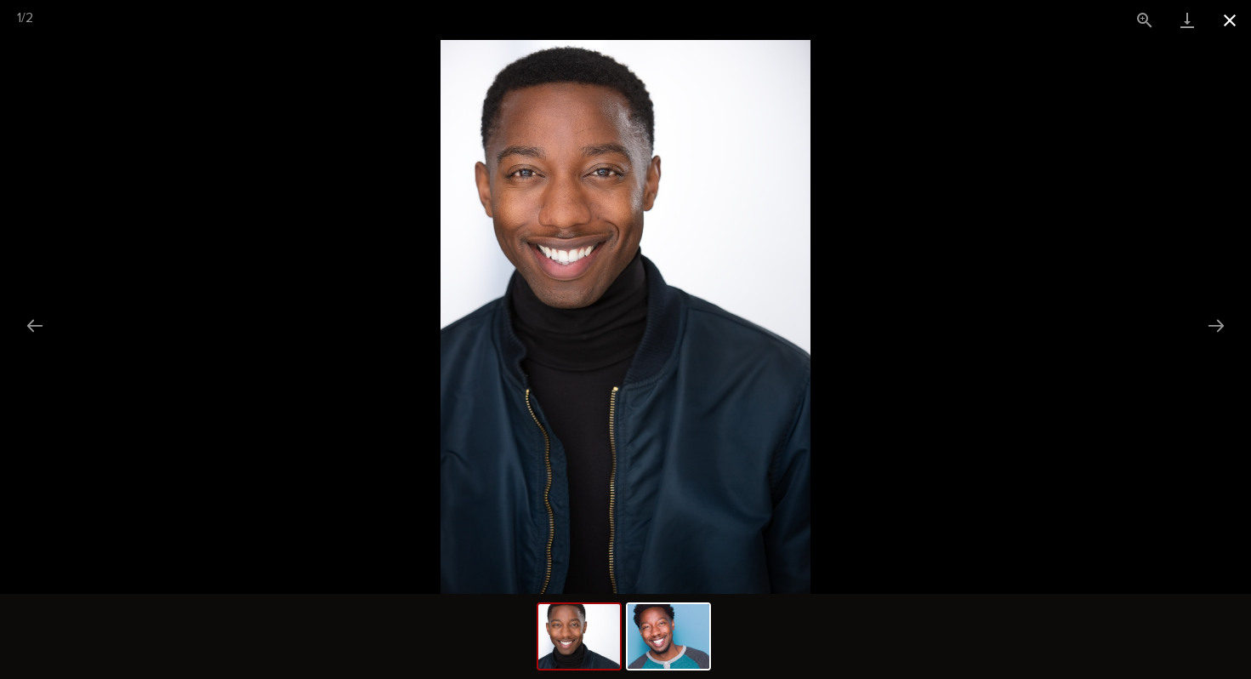
click at [1236, 14] on button "Close gallery" at bounding box center [1229, 20] width 43 height 40
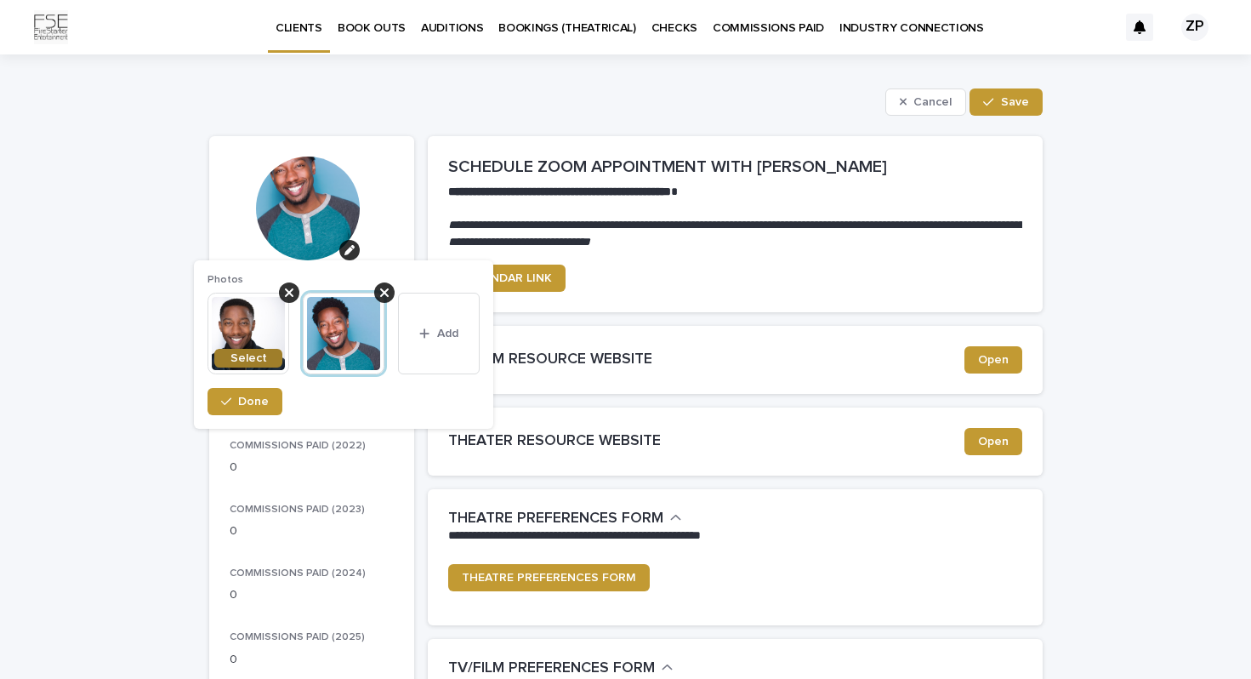
click at [235, 355] on span "Select" at bounding box center [248, 358] width 37 height 12
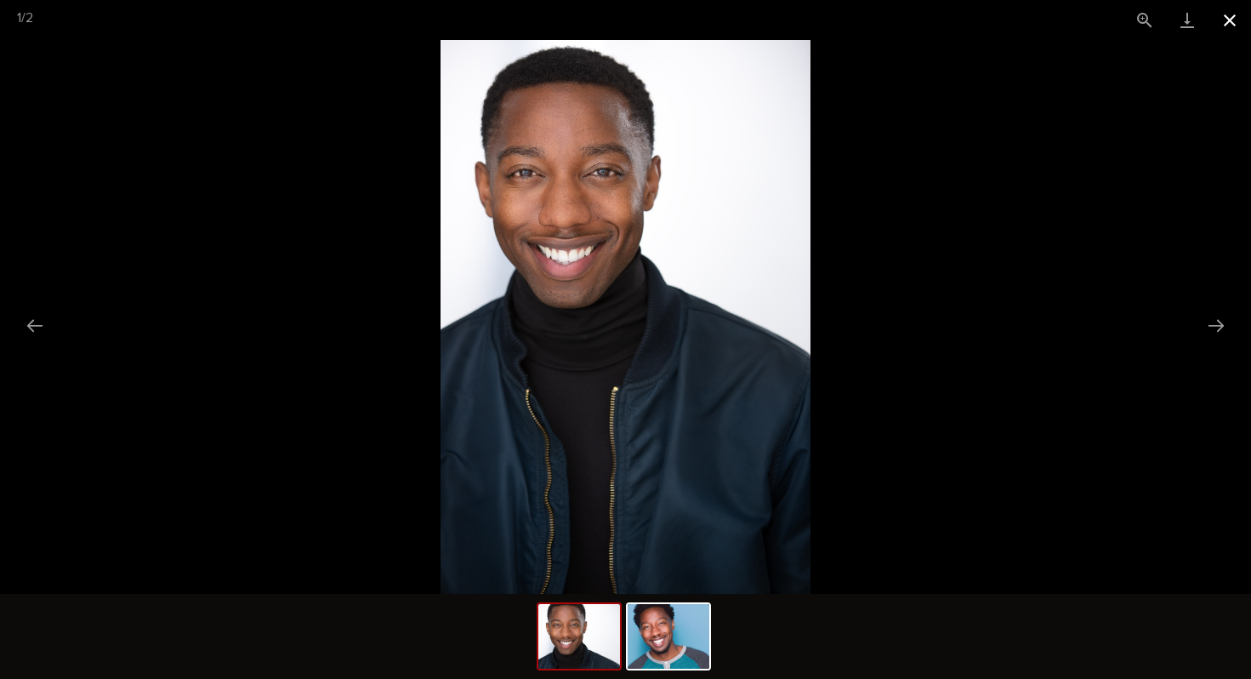
click at [1231, 20] on button "Close gallery" at bounding box center [1229, 20] width 43 height 40
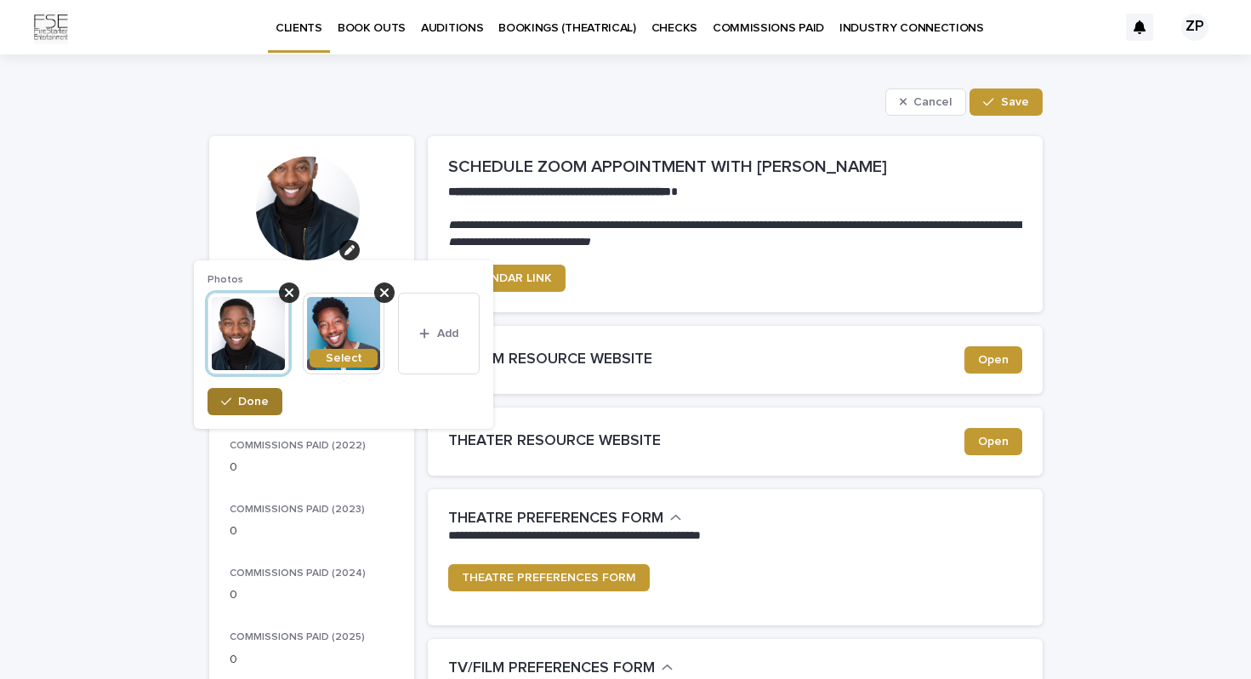
click at [254, 404] on span "Done" at bounding box center [253, 401] width 31 height 12
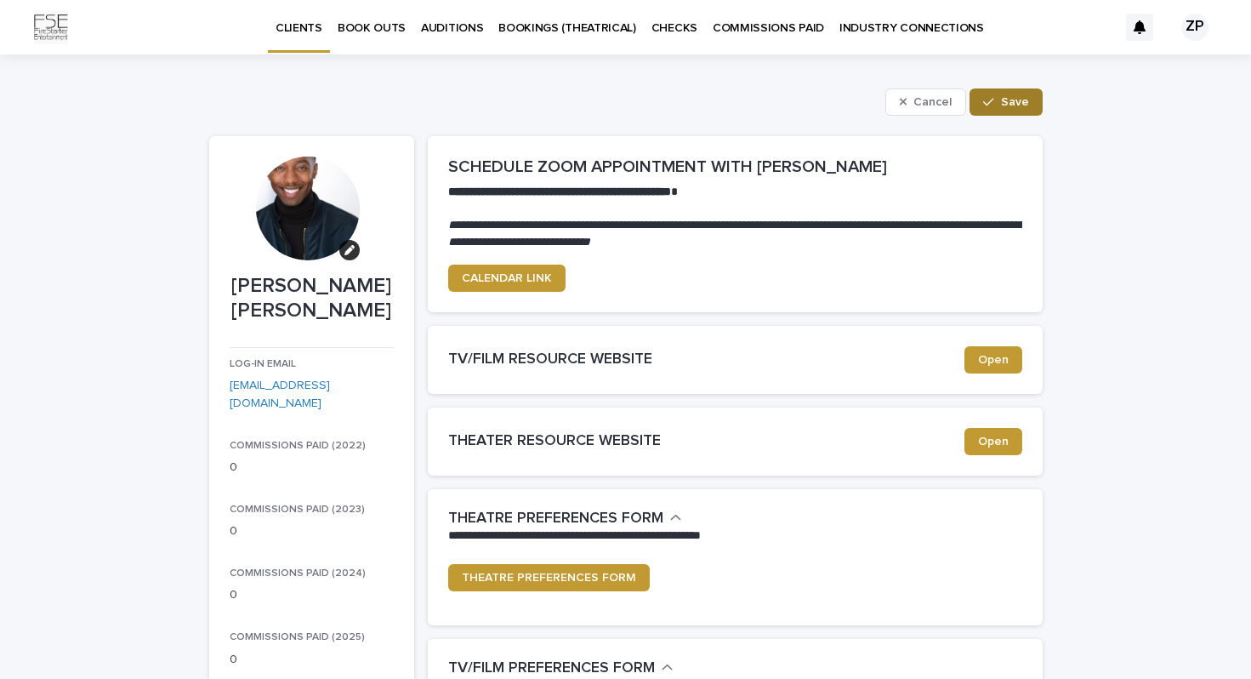
click at [1020, 100] on span "Save" at bounding box center [1015, 102] width 28 height 12
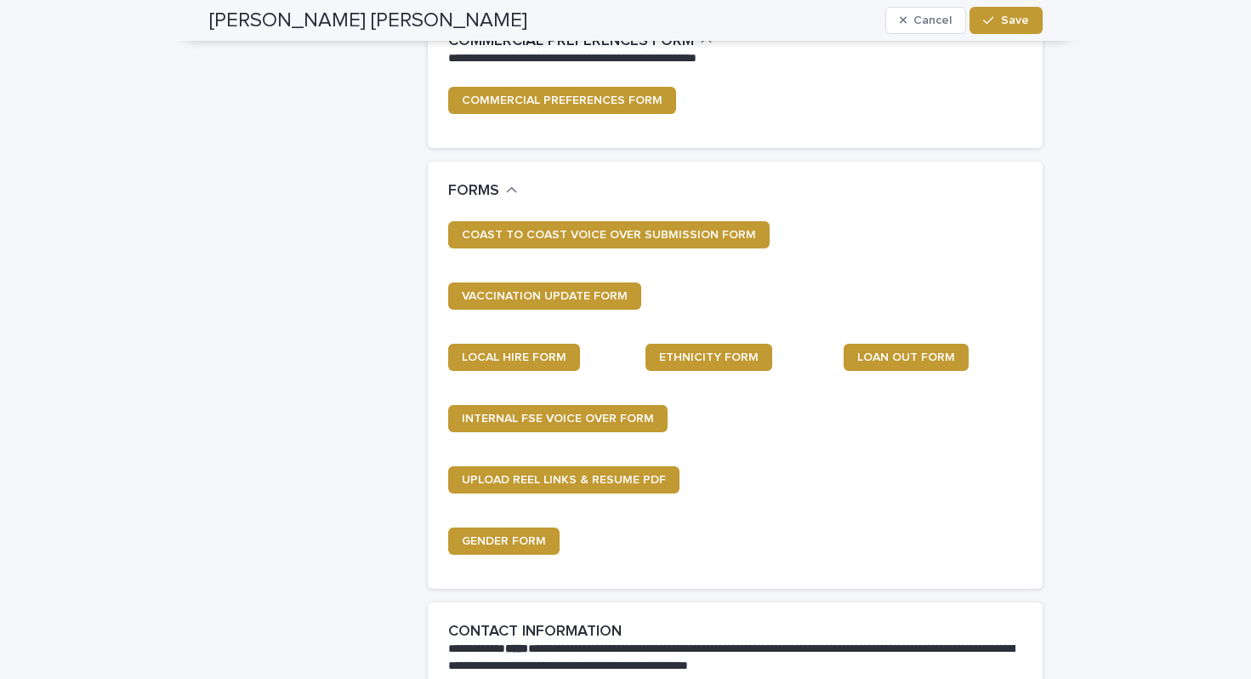
scroll to position [1129, 0]
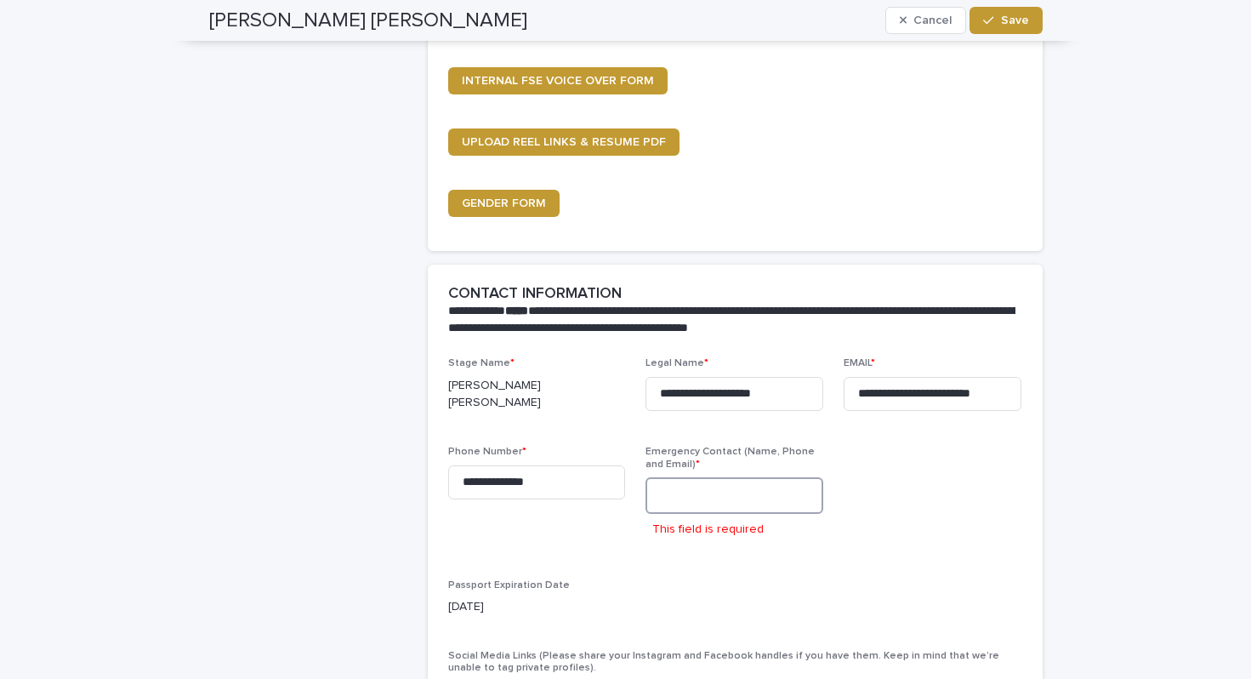
click at [765, 492] on textarea at bounding box center [734, 495] width 178 height 37
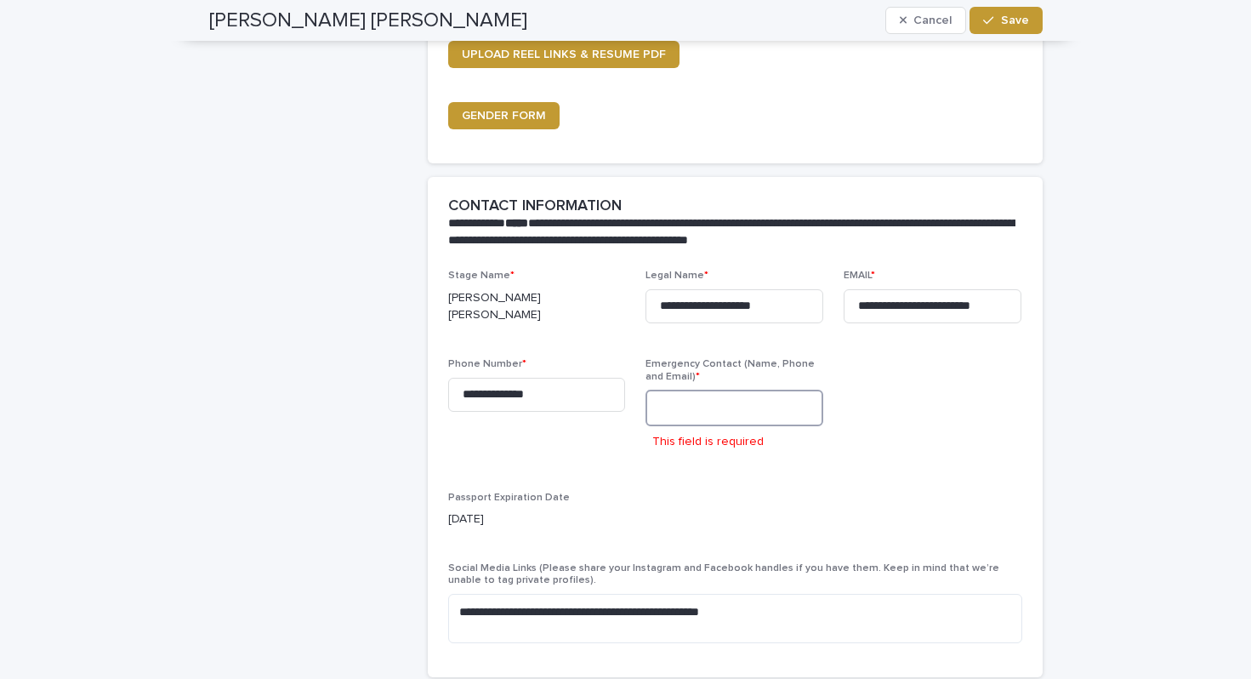
scroll to position [1246, 0]
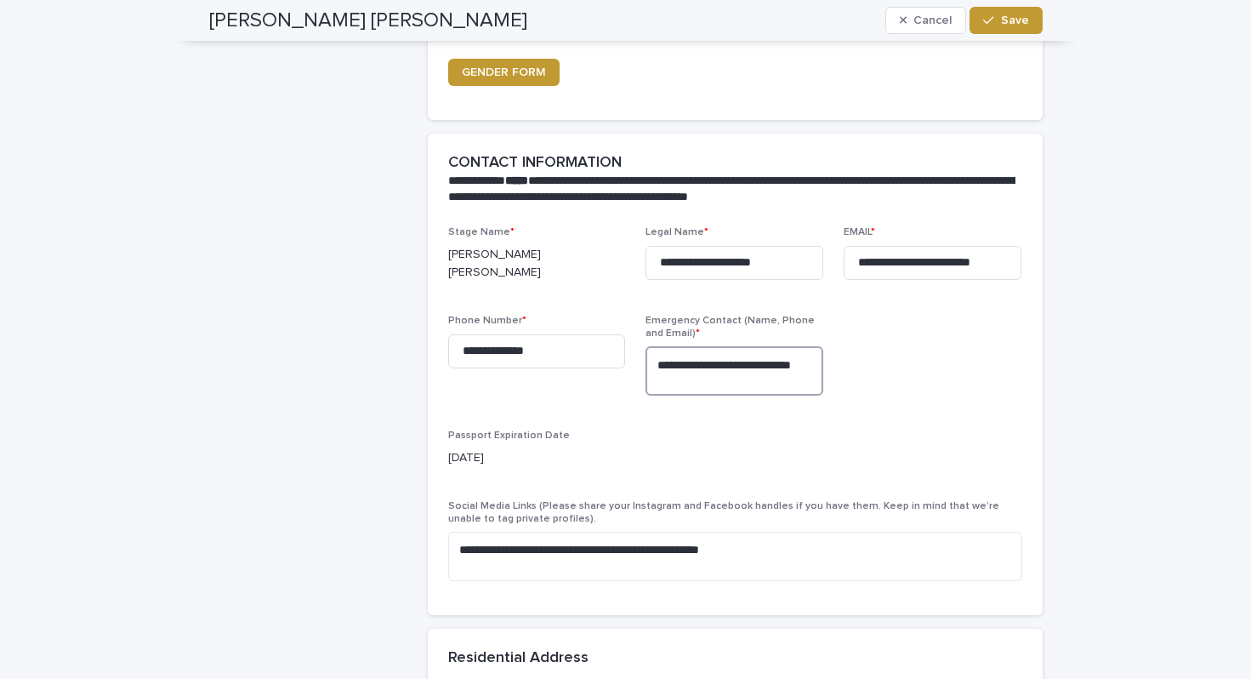
type textarea "**********"
click at [870, 403] on div "**********" at bounding box center [735, 410] width 574 height 368
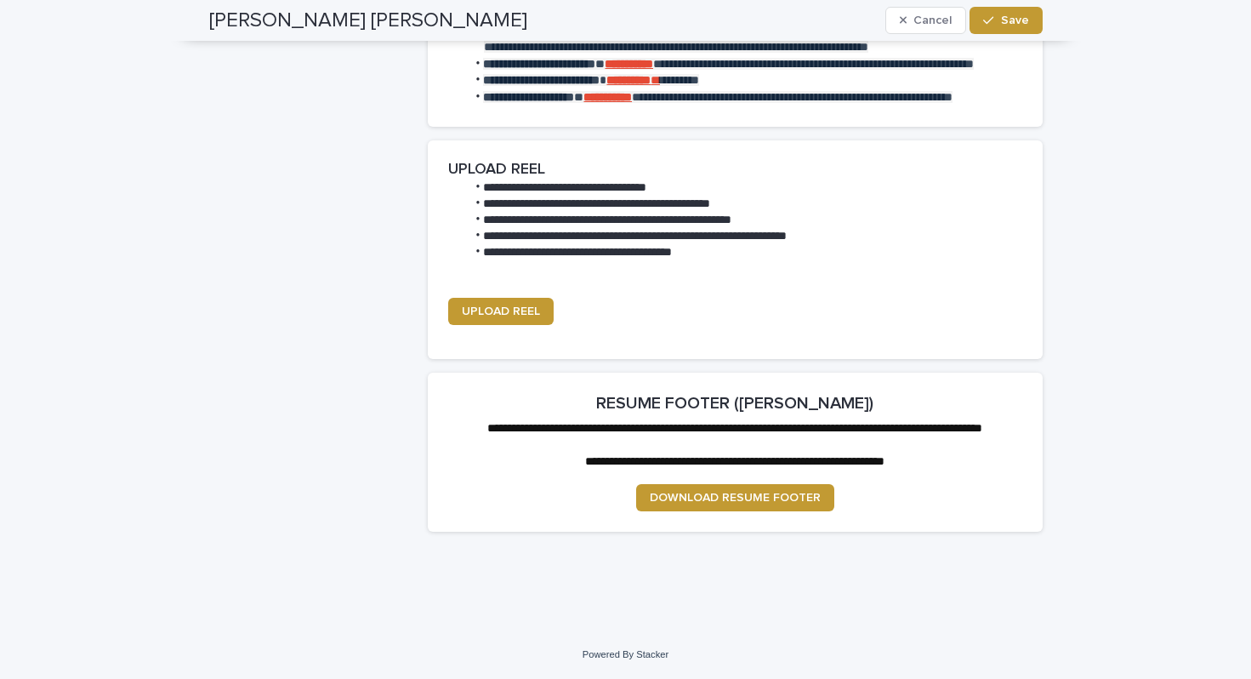
scroll to position [2759, 0]
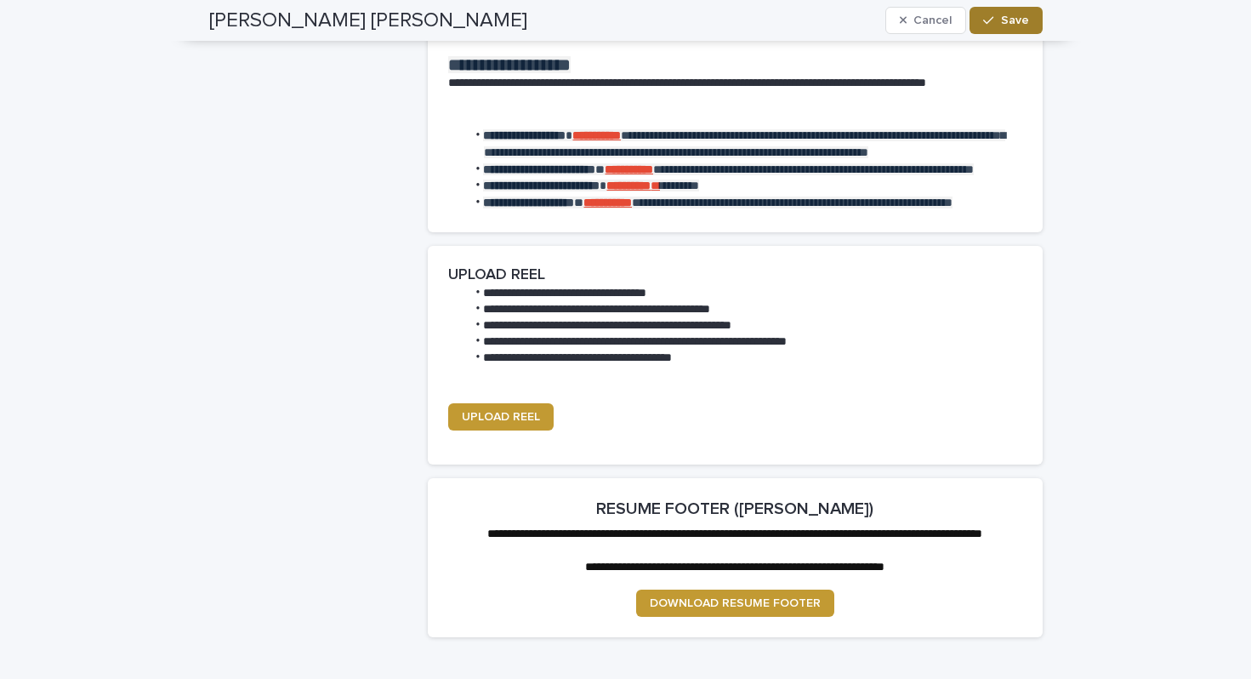
click at [1013, 17] on span "Save" at bounding box center [1015, 20] width 28 height 12
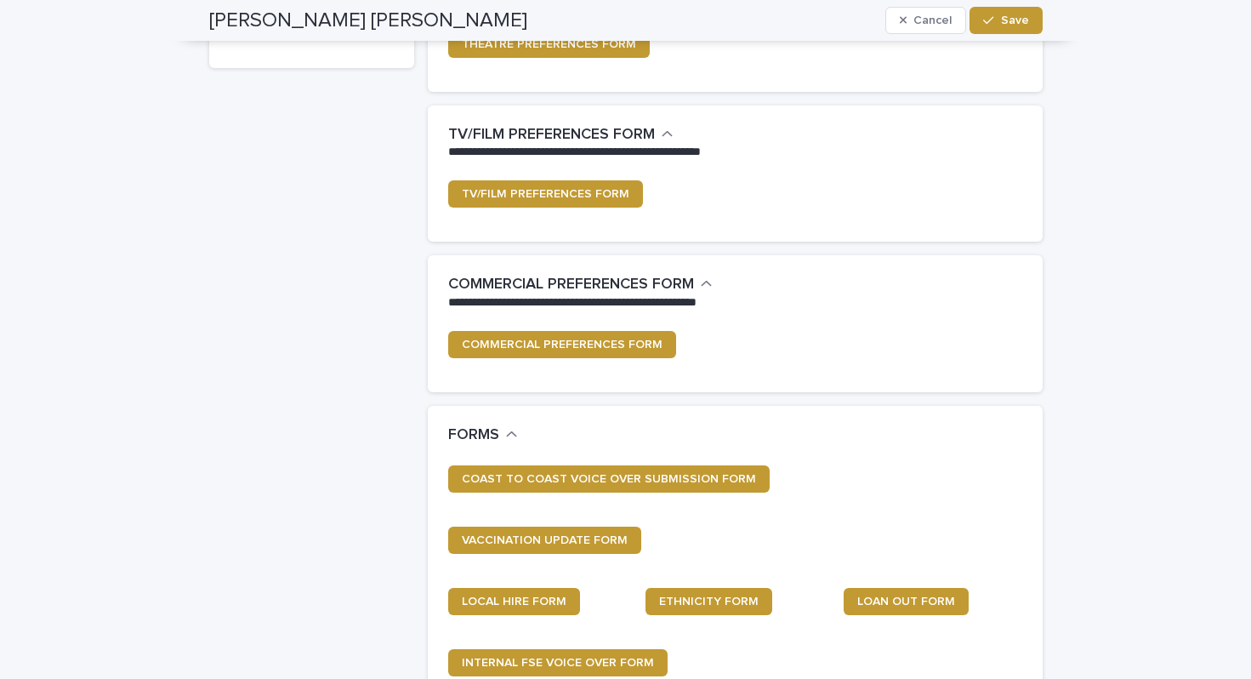
scroll to position [0, 0]
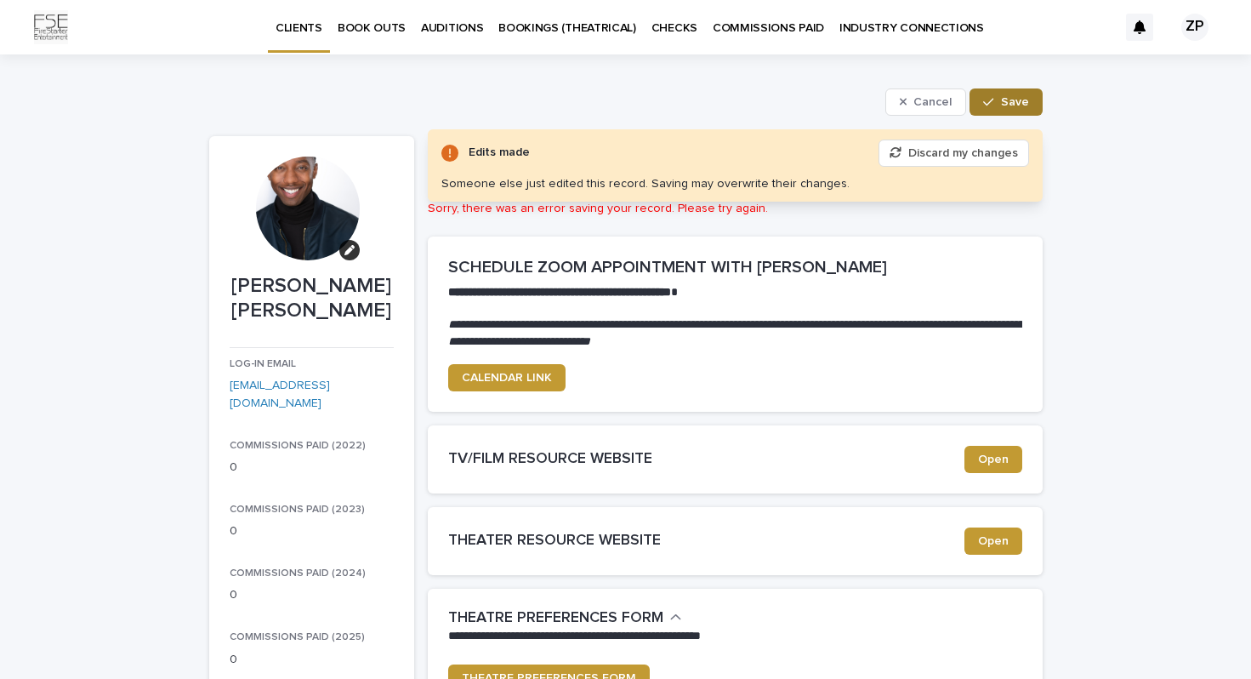
click at [988, 95] on button "Save" at bounding box center [1006, 101] width 72 height 27
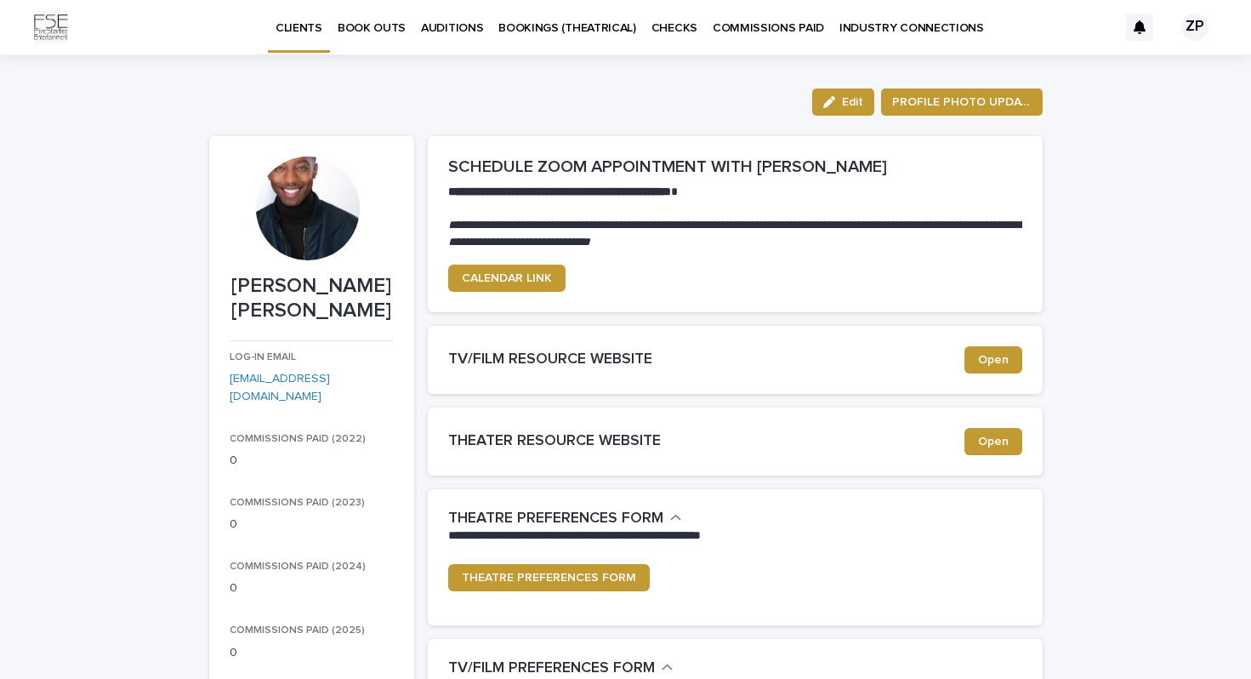
click at [349, 24] on p "BOOK OUTS" at bounding box center [372, 18] width 68 height 36
